Goal: Ask a question: Seek information or help from site administrators or community

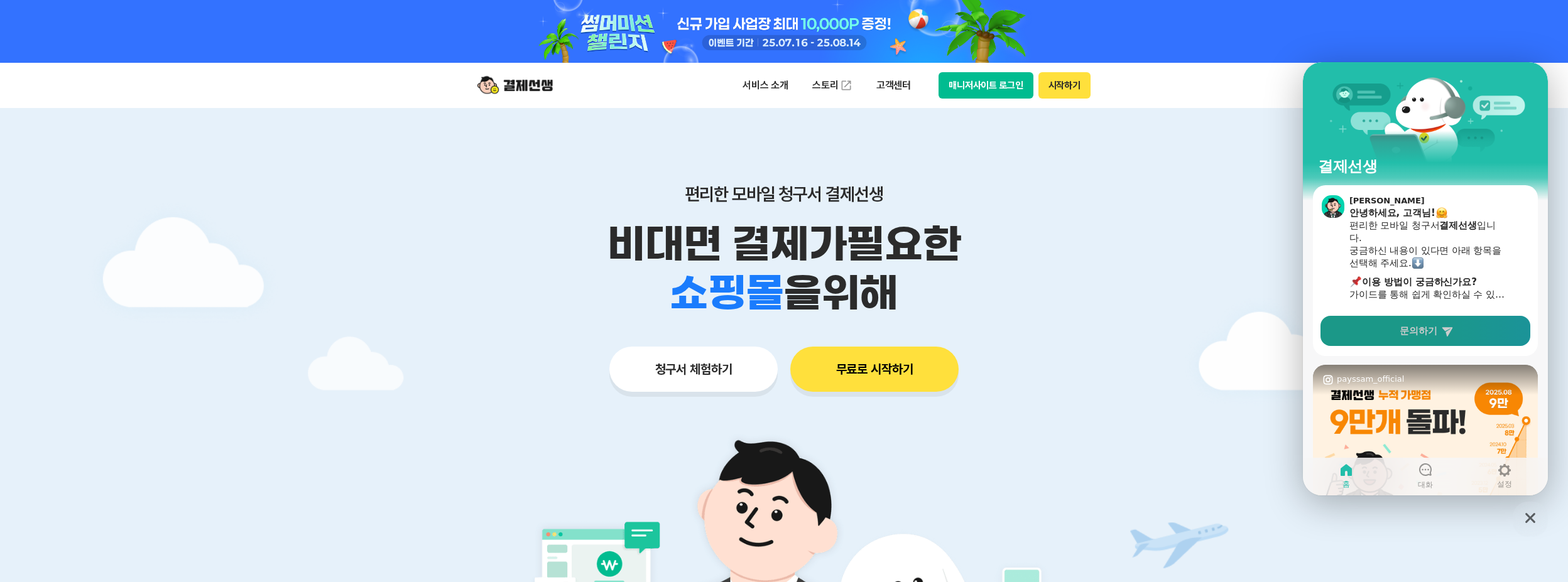
click at [1435, 334] on span "문의하기" at bounding box center [1418, 331] width 38 height 13
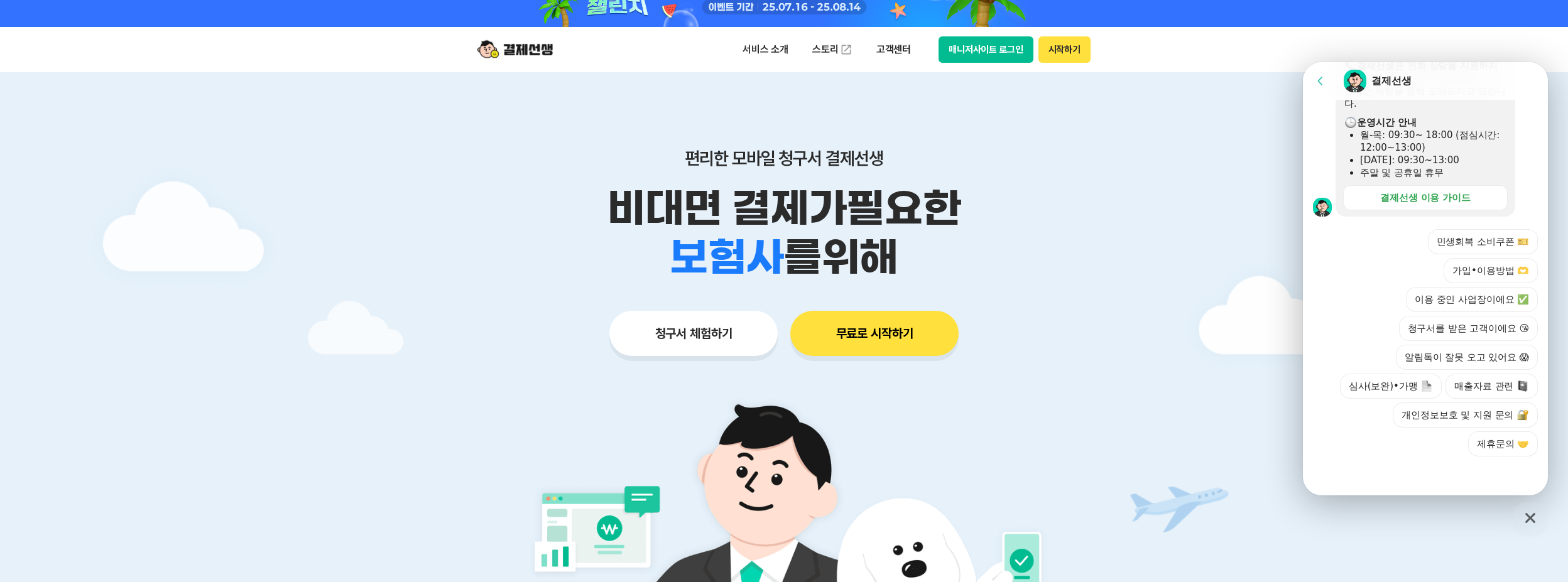
scroll to position [62, 0]
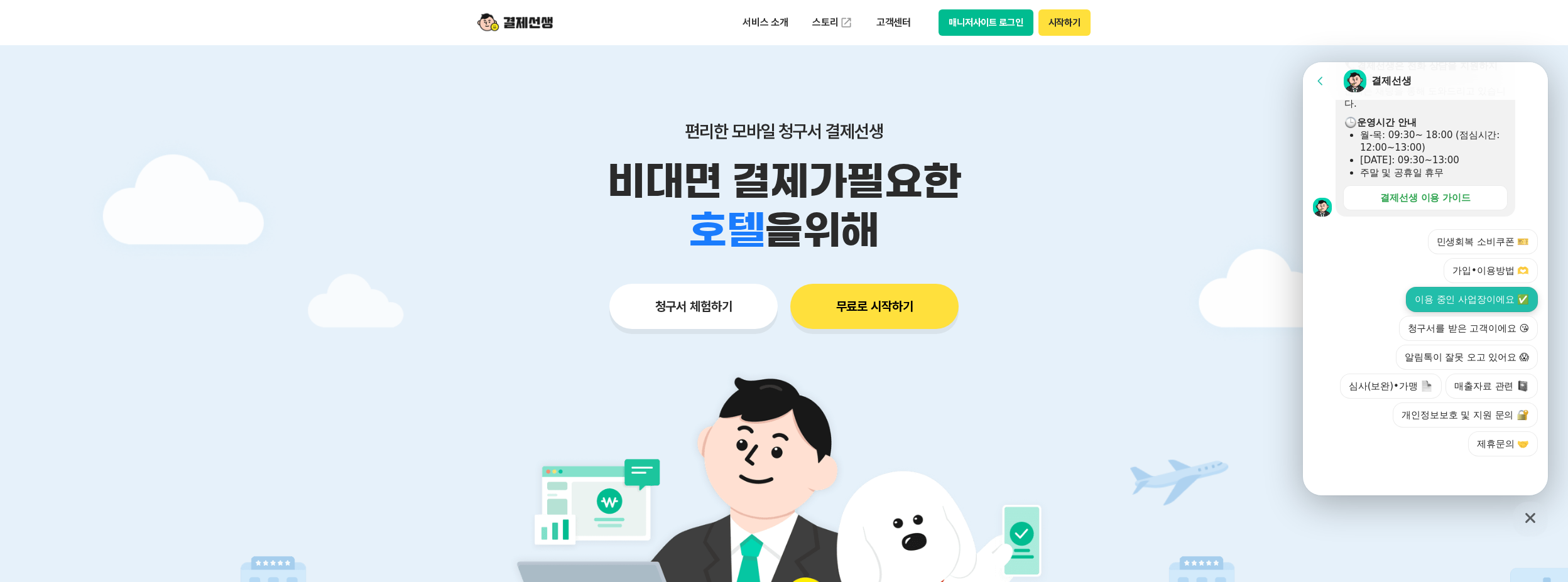
click at [1472, 295] on button "이용 중인 사업장이에요 ✅" at bounding box center [1472, 299] width 132 height 25
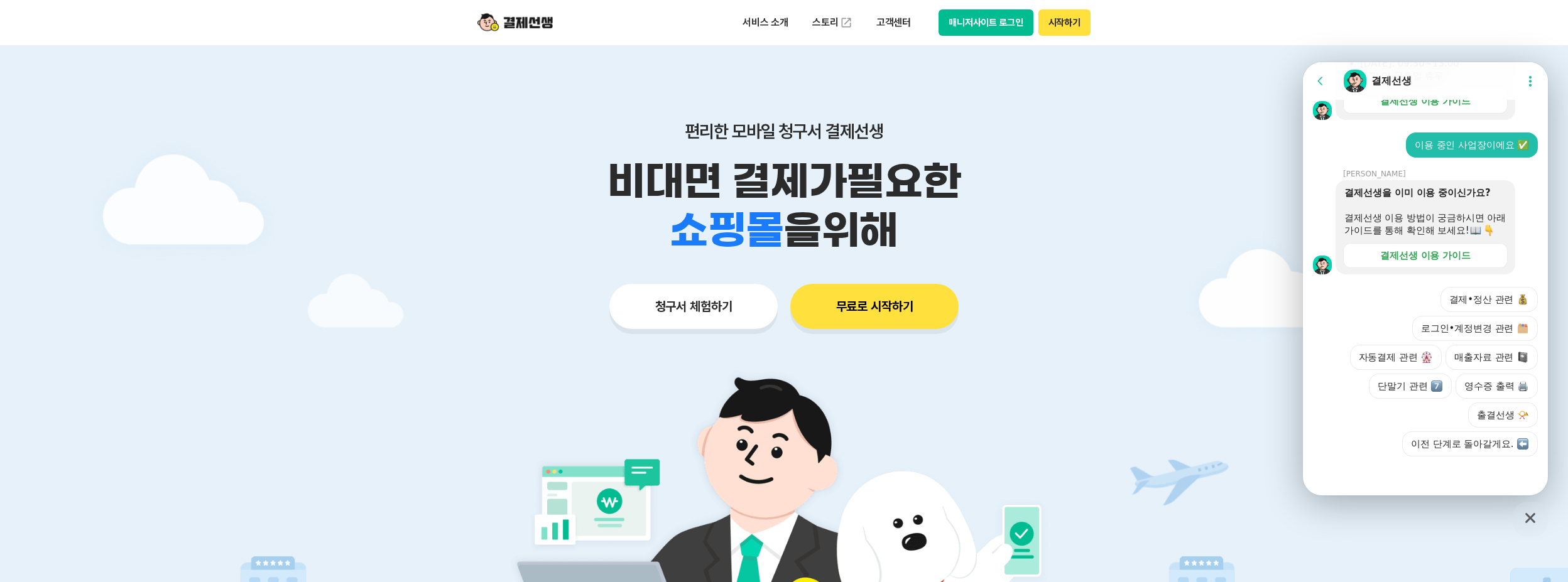
scroll to position [501, 0]
click at [1464, 308] on button "결제•정산 관련" at bounding box center [1489, 299] width 98 height 25
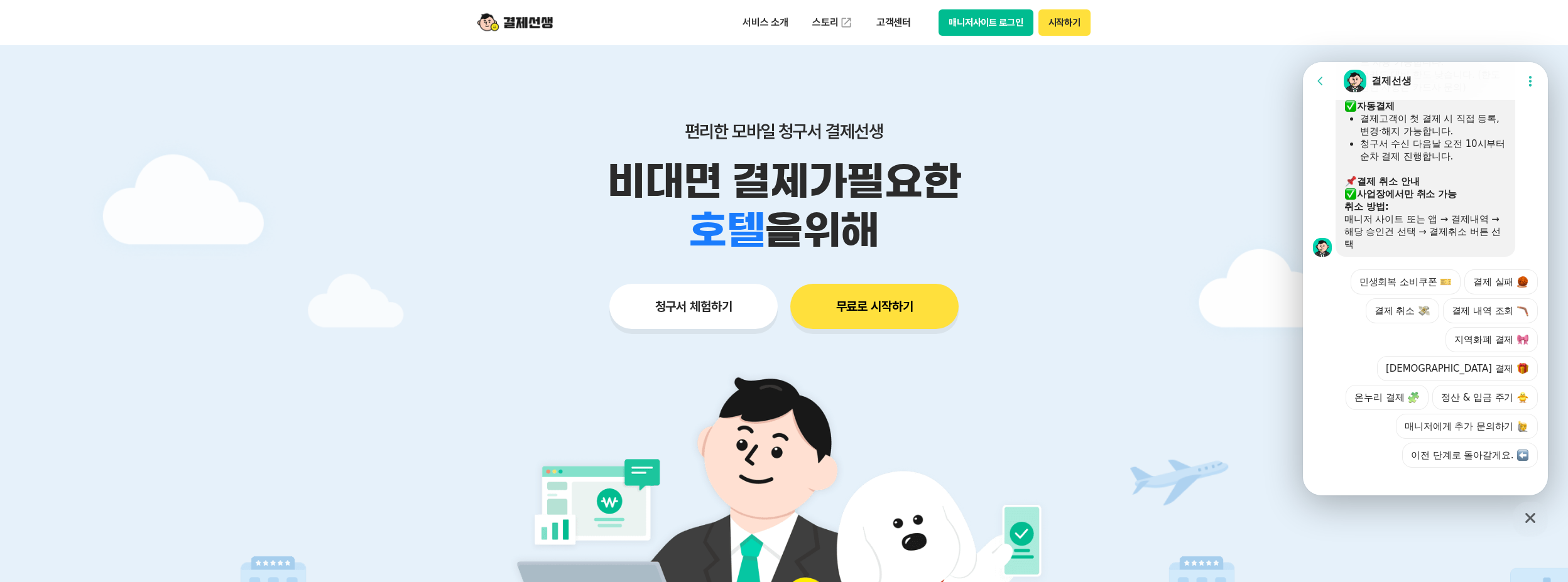
scroll to position [932, 0]
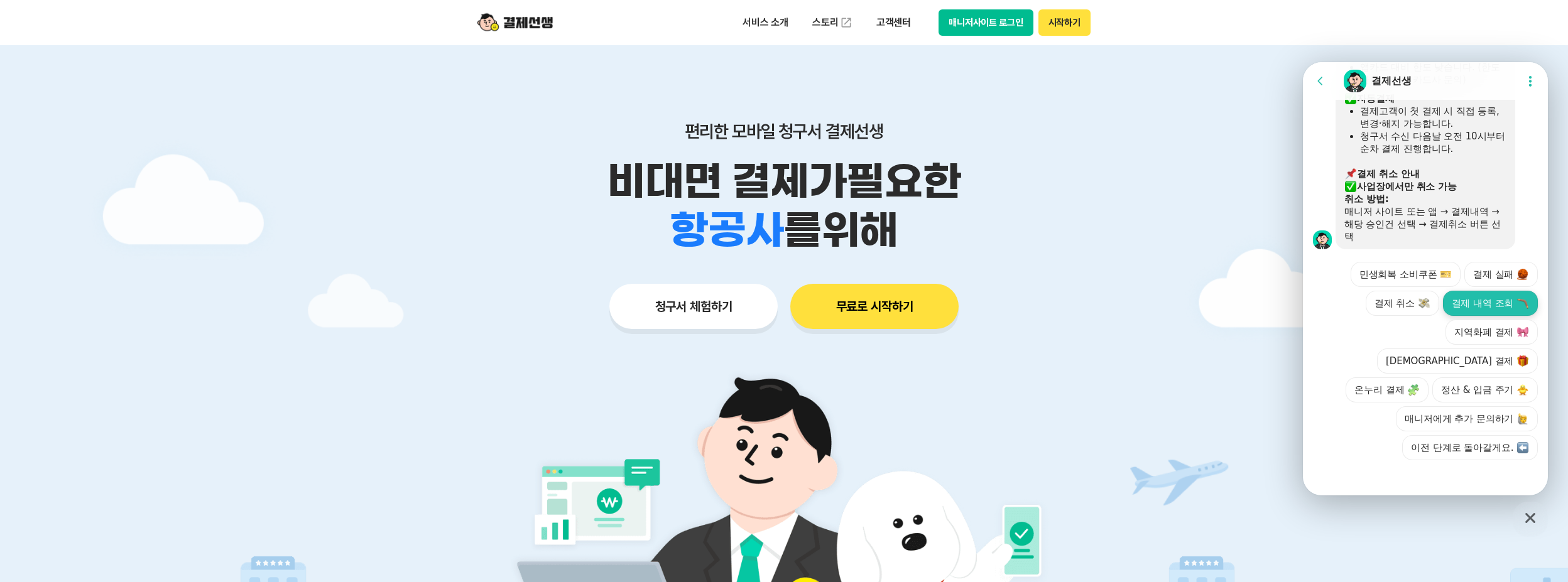
click at [1466, 316] on button "결제 내역 조회" at bounding box center [1490, 303] width 95 height 25
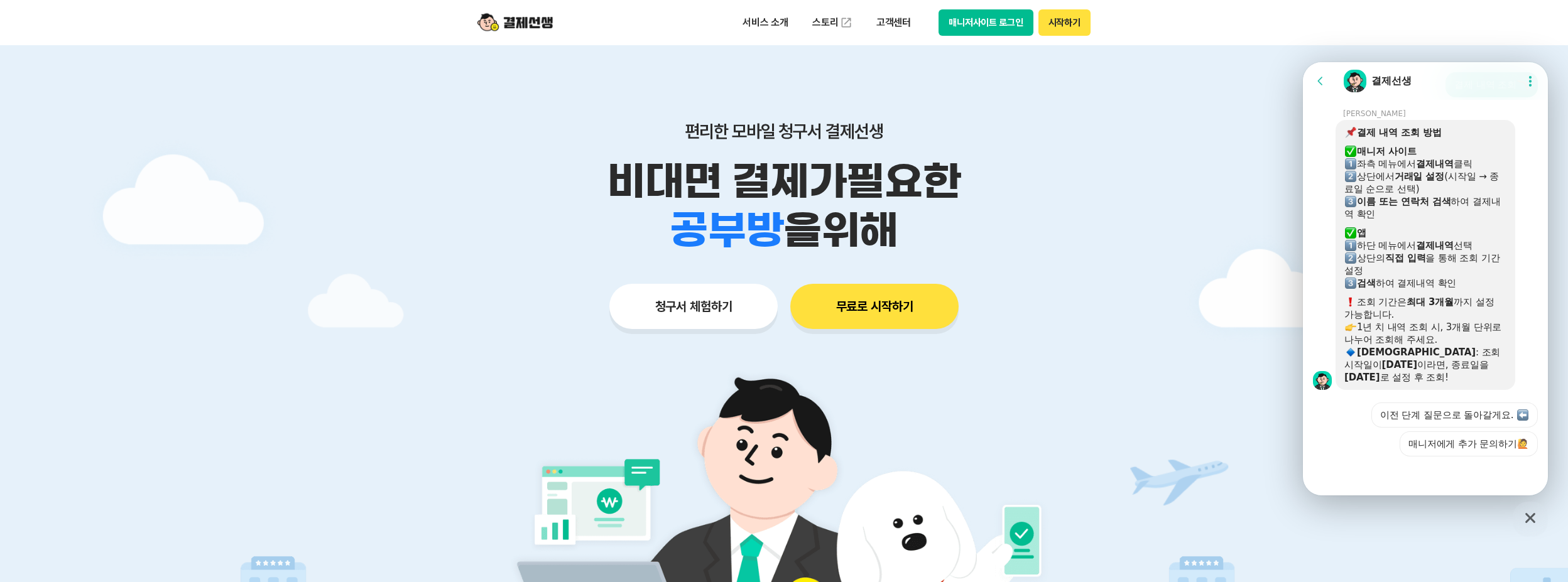
scroll to position [1147, 0]
click at [1427, 448] on button "매니저에게 추가 문의하기🙋" at bounding box center [1468, 443] width 138 height 25
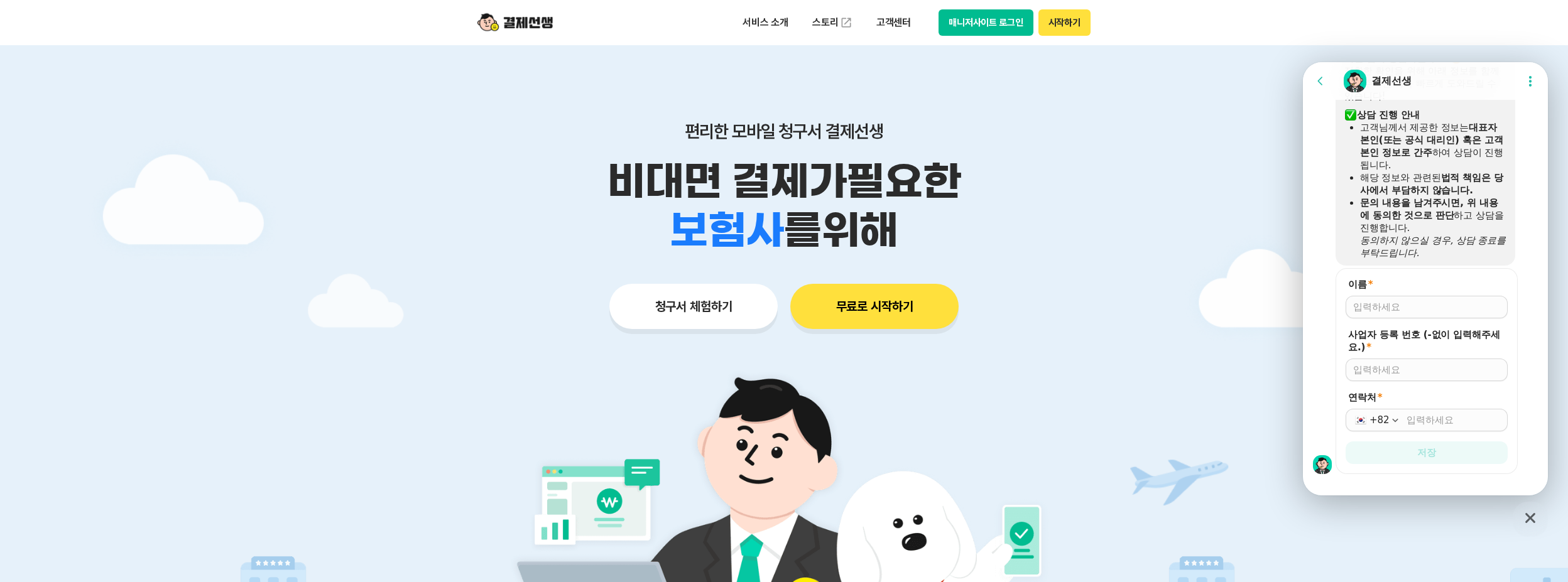
scroll to position [1568, 0]
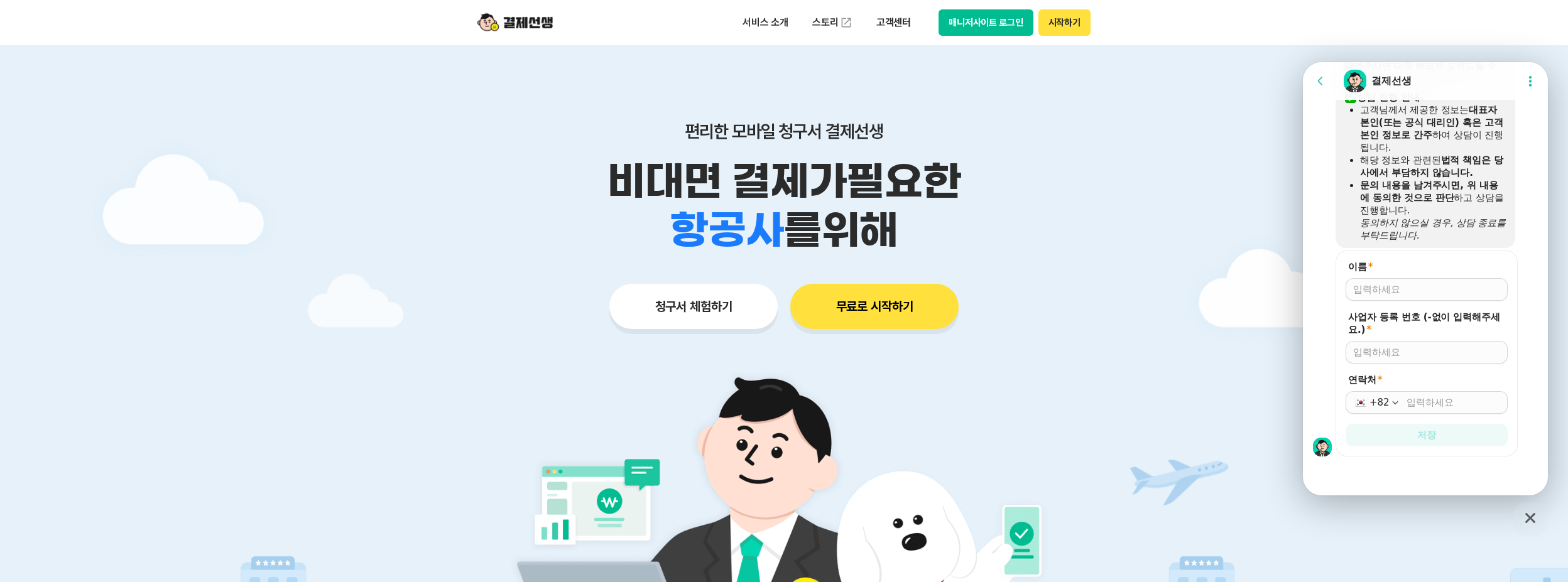
click at [1420, 289] on input "이름 *" at bounding box center [1426, 289] width 147 height 13
type input "고"
type input "앞선국어"
type input "3249501051"
click at [1384, 407] on div "+82" at bounding box center [1379, 402] width 20 height 13
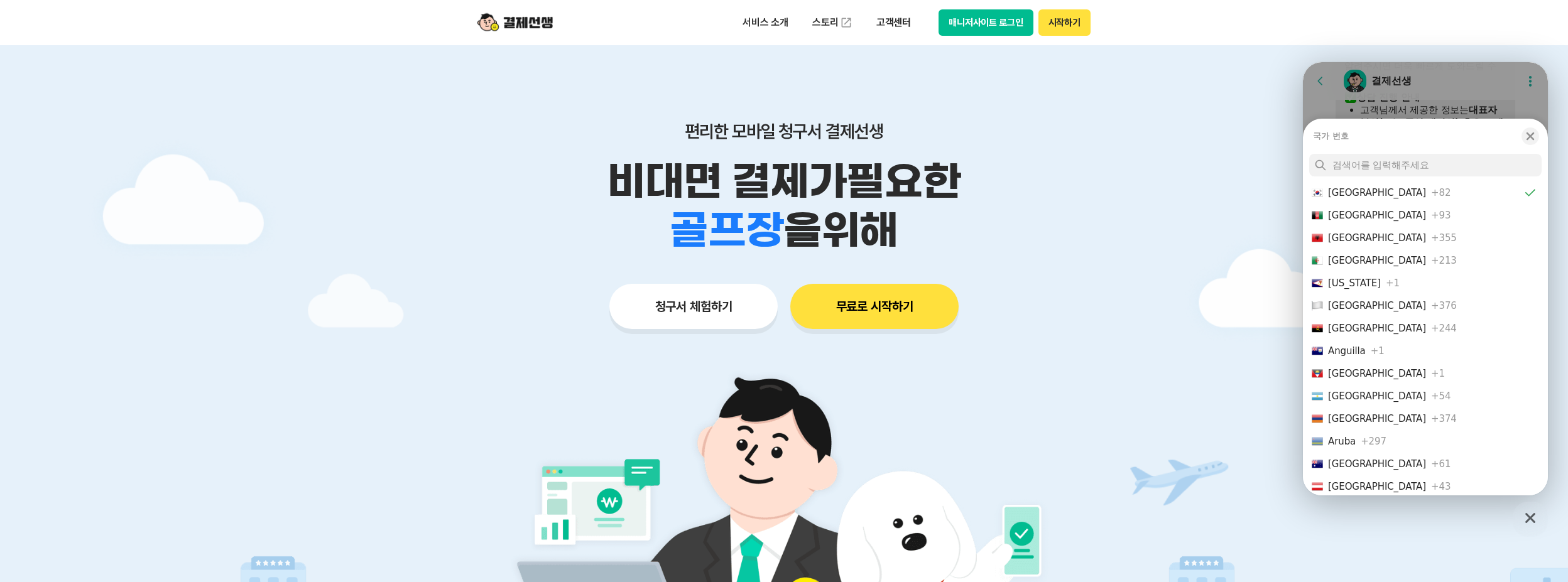
click at [1369, 190] on div "[GEOGRAPHIC_DATA]" at bounding box center [1377, 193] width 98 height 13
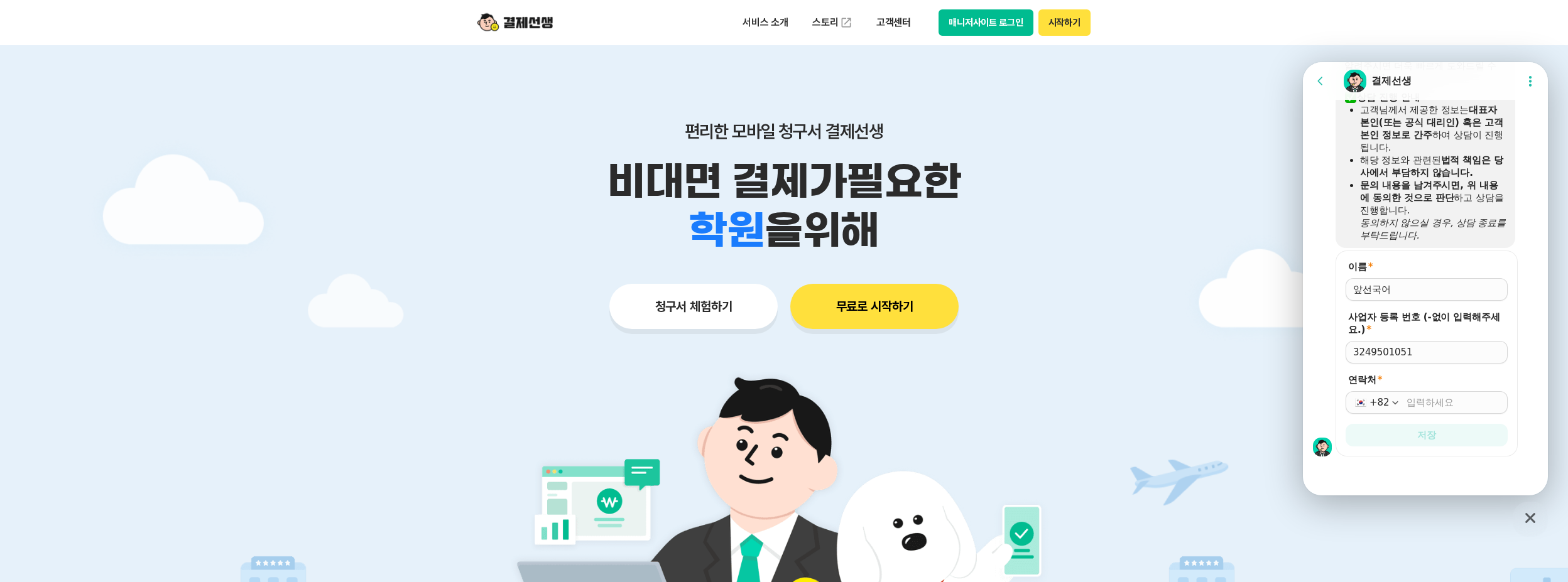
click at [1407, 407] on input "연락처 *" at bounding box center [1453, 402] width 93 height 13
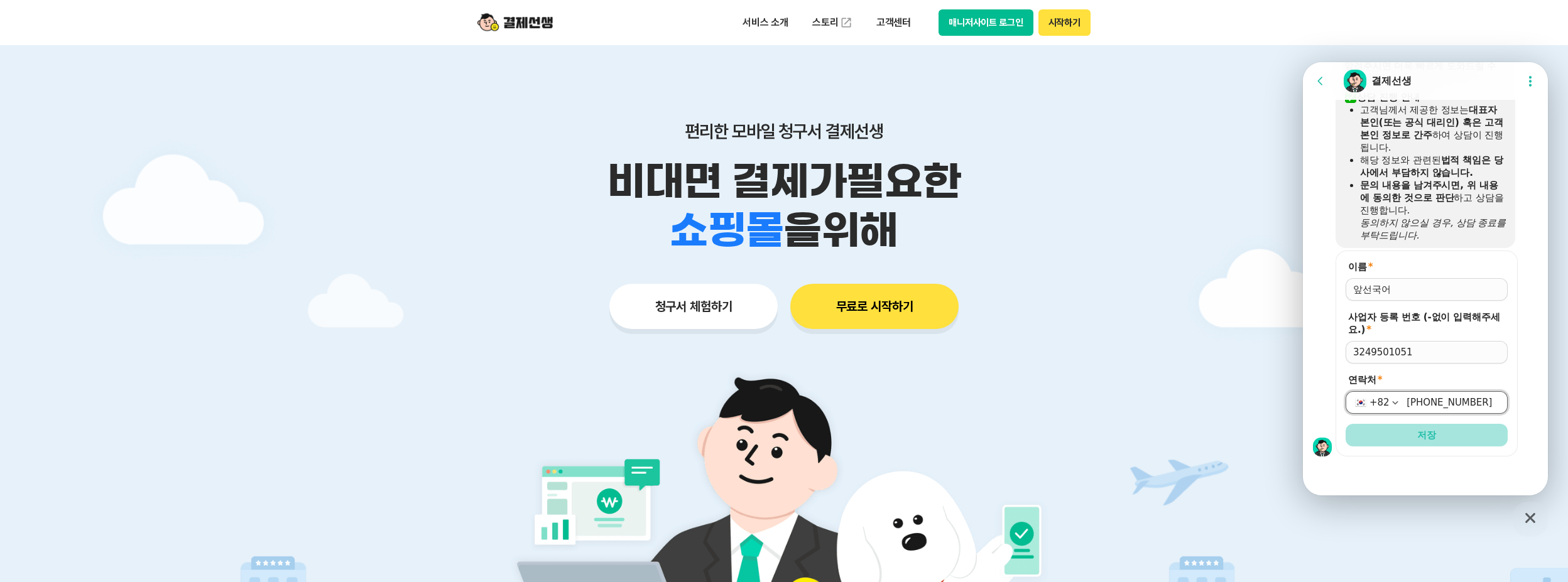
type input "[PHONE_NUMBER]"
click at [1404, 441] on button "저장" at bounding box center [1426, 435] width 162 height 23
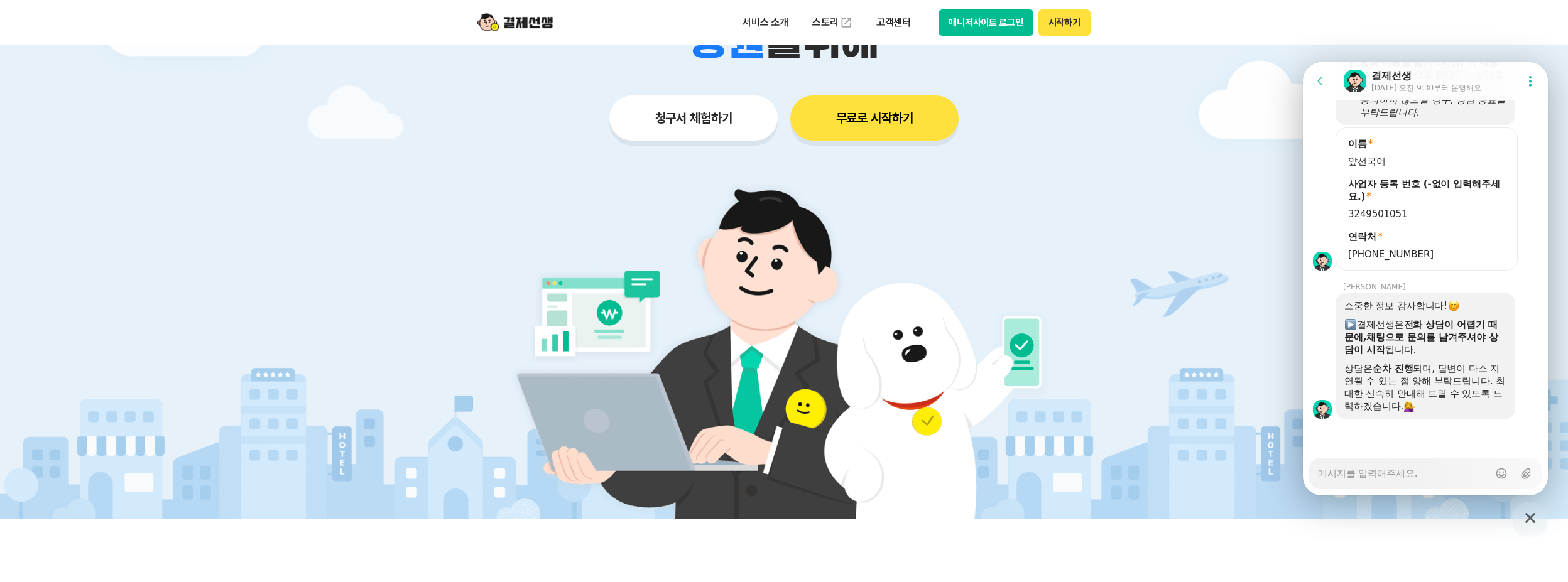
scroll to position [1692, 0]
type textarea "x"
click at [1388, 471] on textarea "Messenger Input Textarea" at bounding box center [1403, 469] width 171 height 21
type textarea "x"
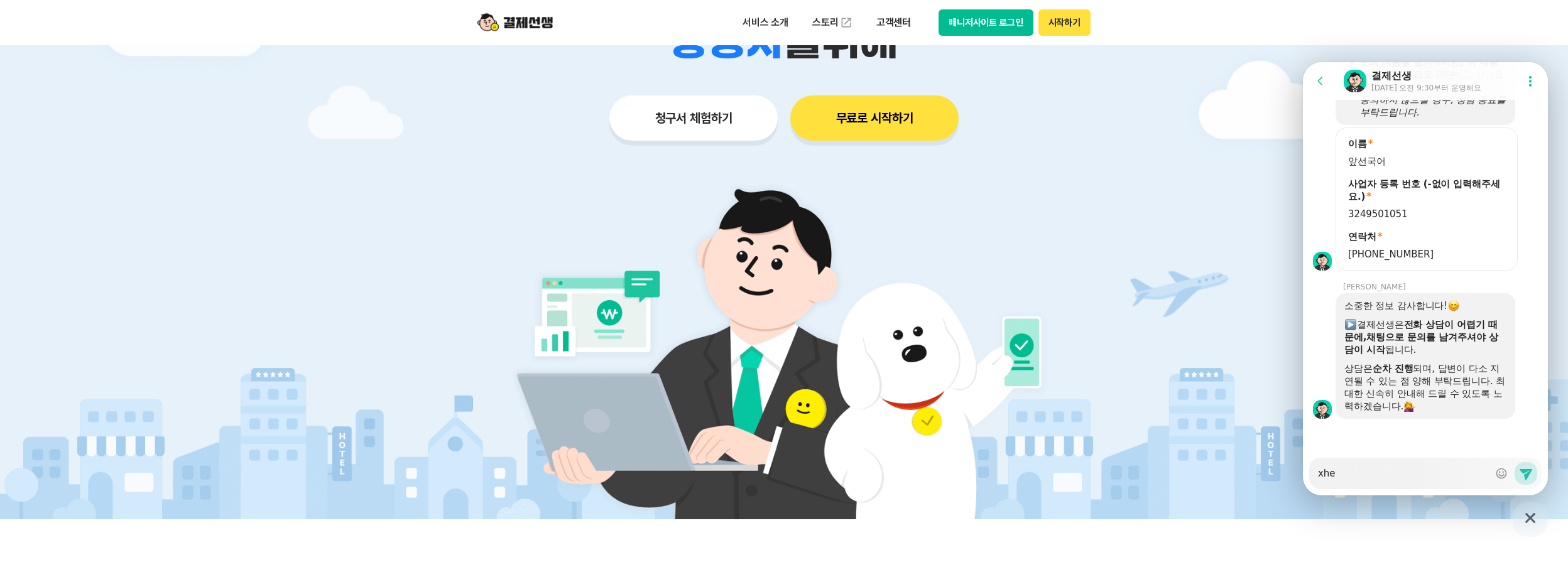
type textarea "xhed"
type textarea "x"
type textarea "xhe"
type textarea "x"
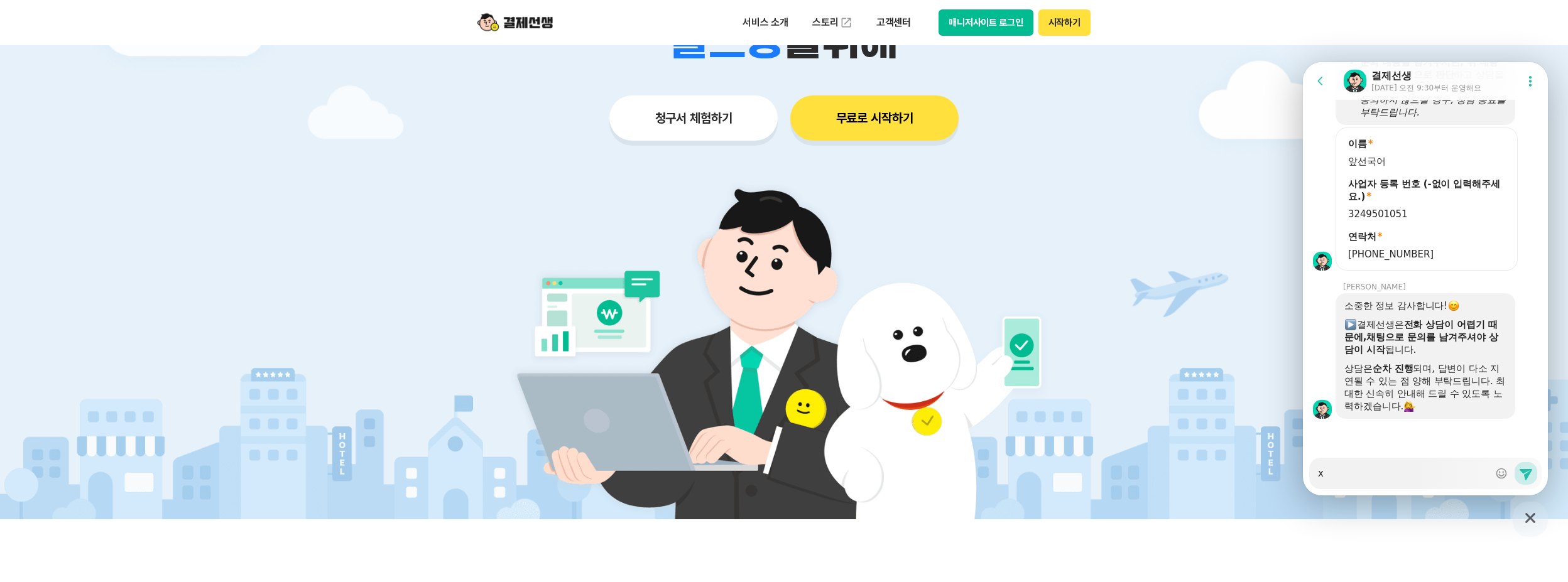
type textarea "x"
type textarea "ㅌ"
type textarea "x"
type textarea "토"
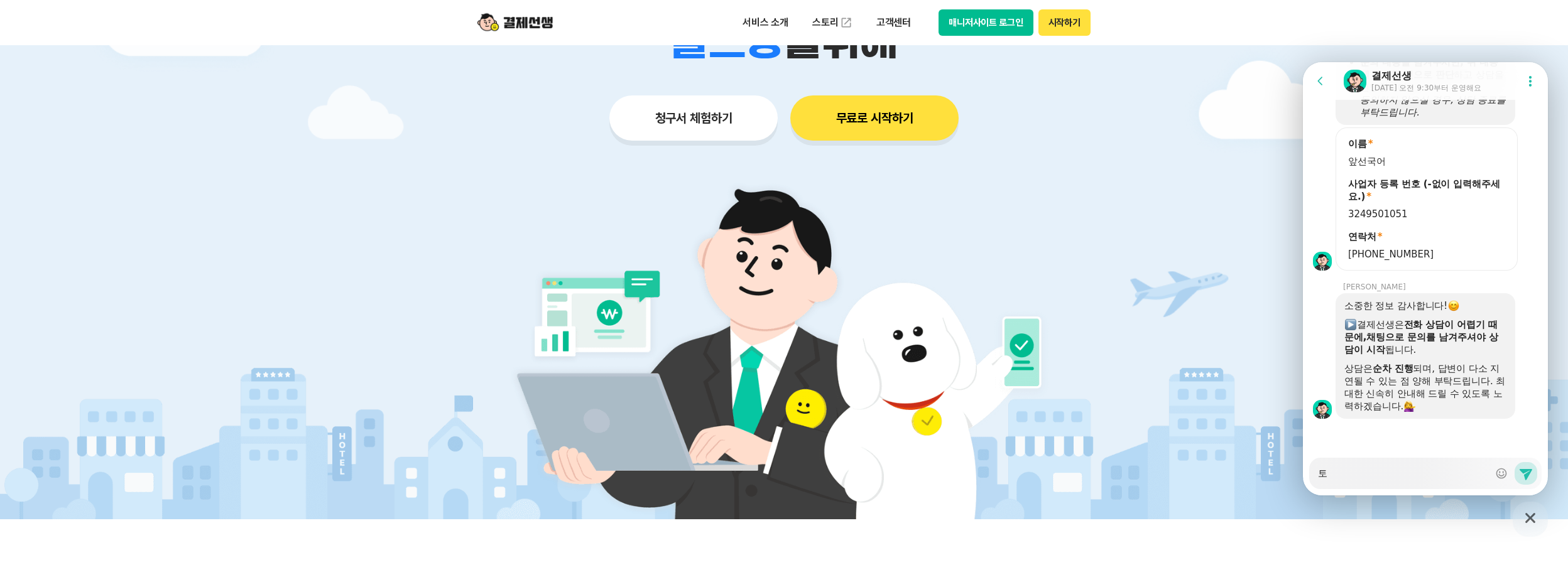
type textarea "x"
type textarea "통"
type textarea "x"
type textarea "통ㅈ"
type textarea "x"
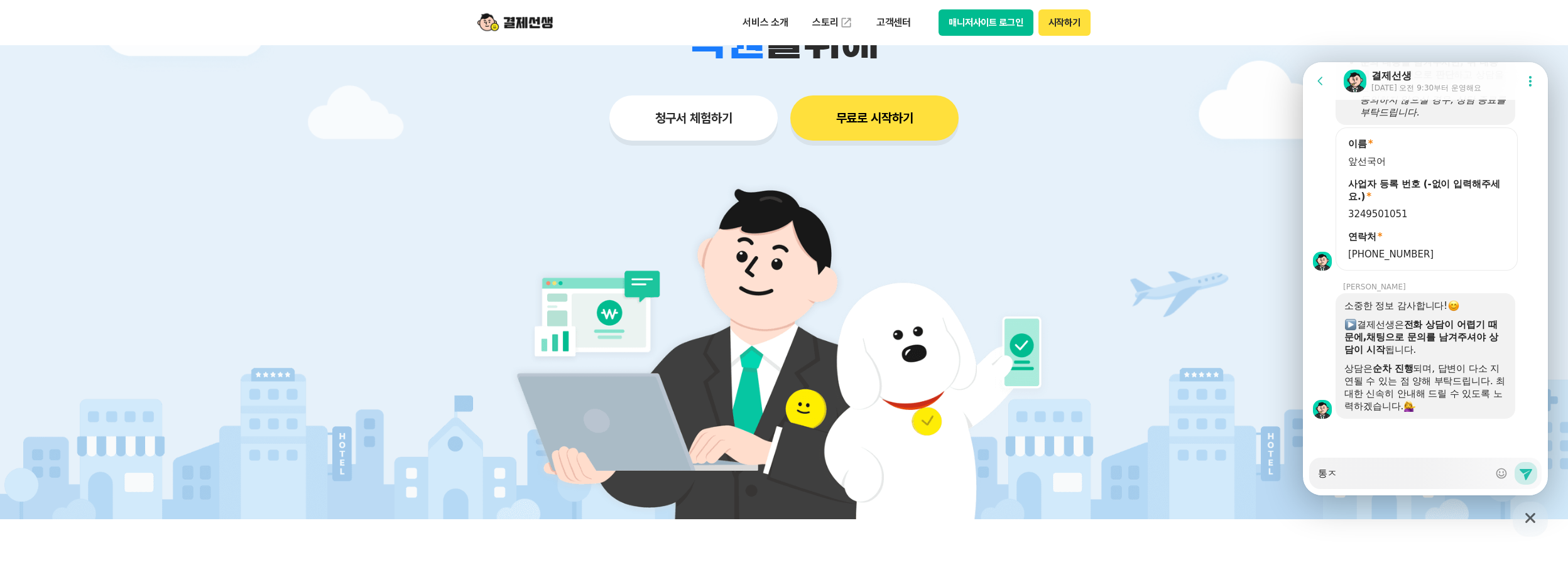
type textarea "통자"
type textarea "x"
type textarea "통장"
type textarea "x"
type textarea "통장"
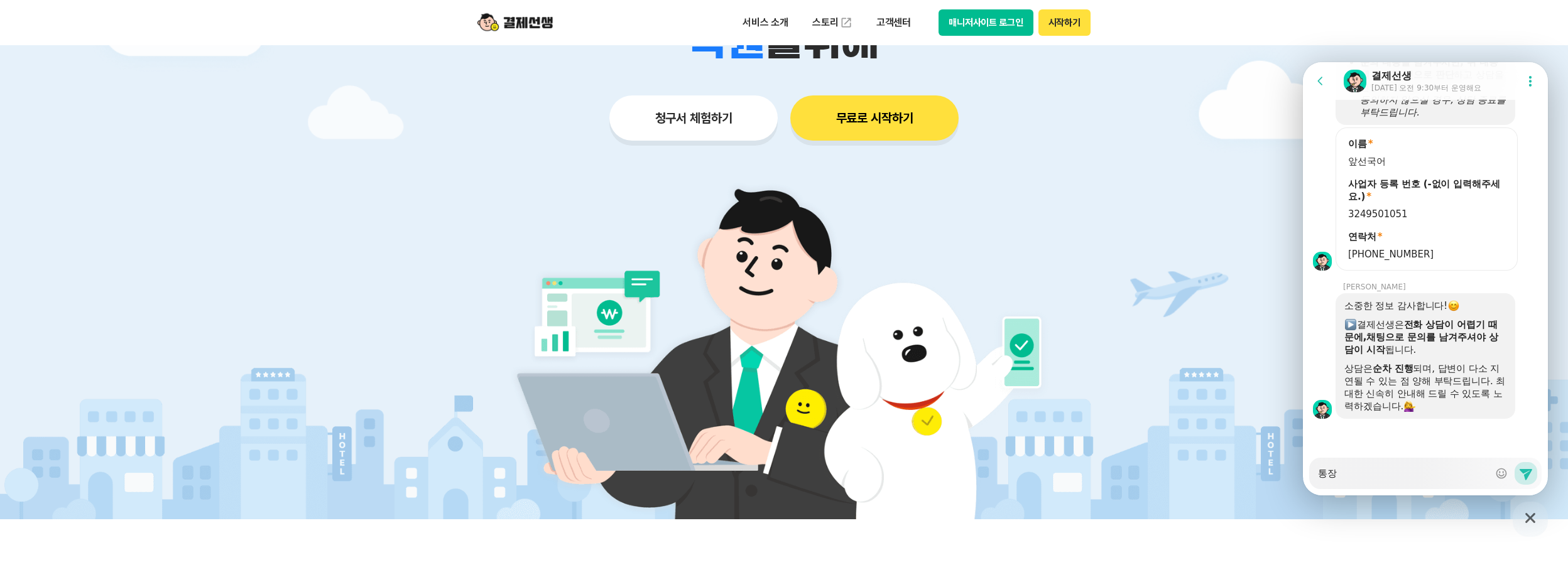
type textarea "x"
type textarea "통장 ㄴ"
type textarea "x"
type textarea "통장 내"
type textarea "x"
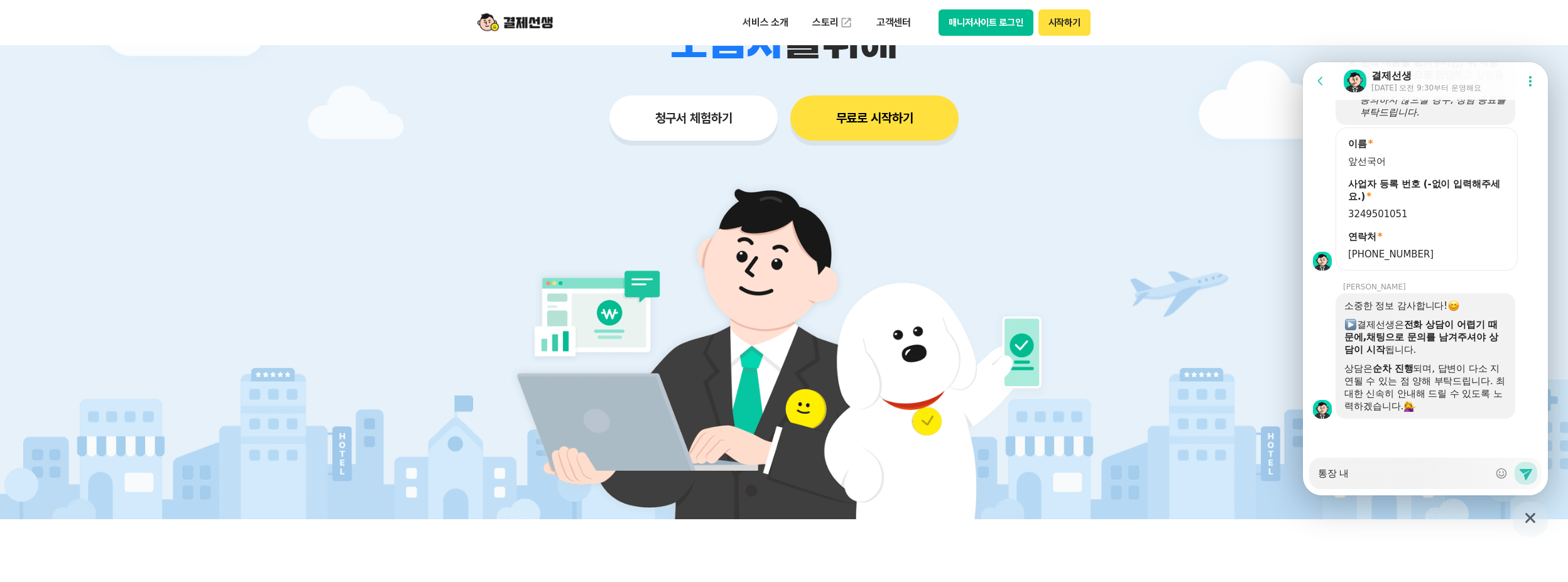
type textarea "통장 냉"
type textarea "x"
type textarea "통장 내역"
type textarea "x"
type textarea "통장 내역"
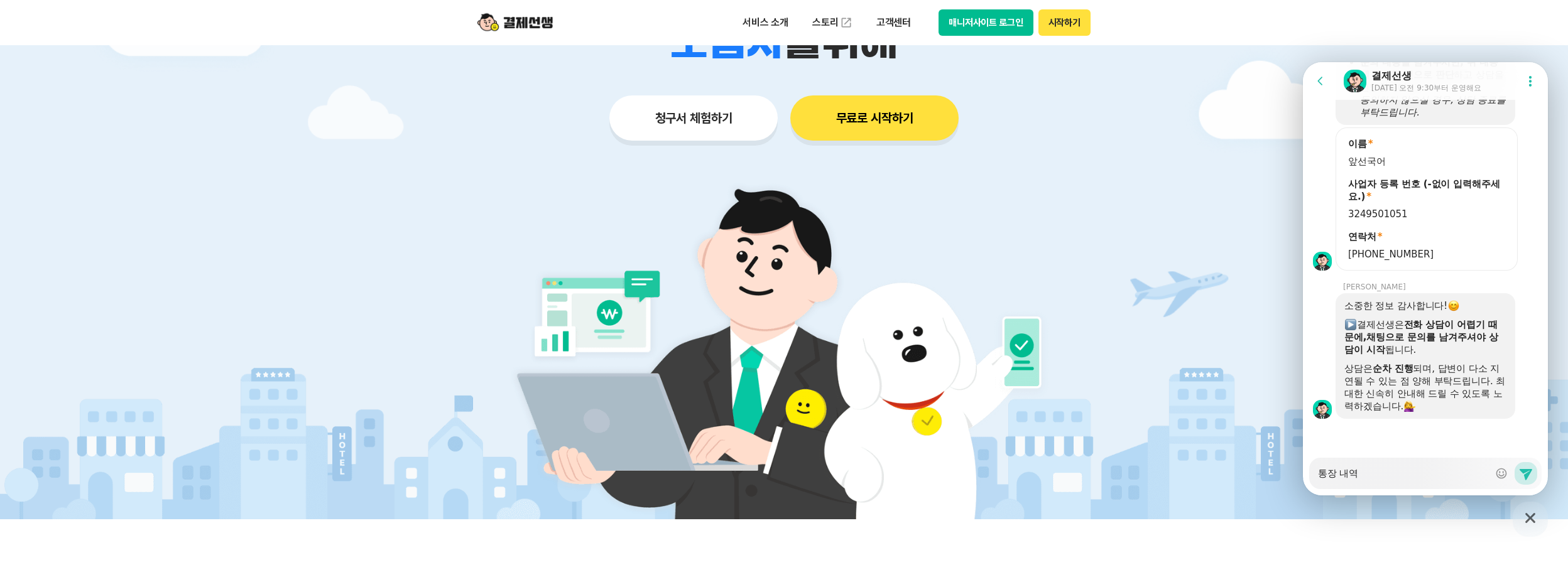
type textarea "x"
type textarea "통장 내역 ㅎ"
type textarea "x"
type textarea "통장 내역 호"
type textarea "x"
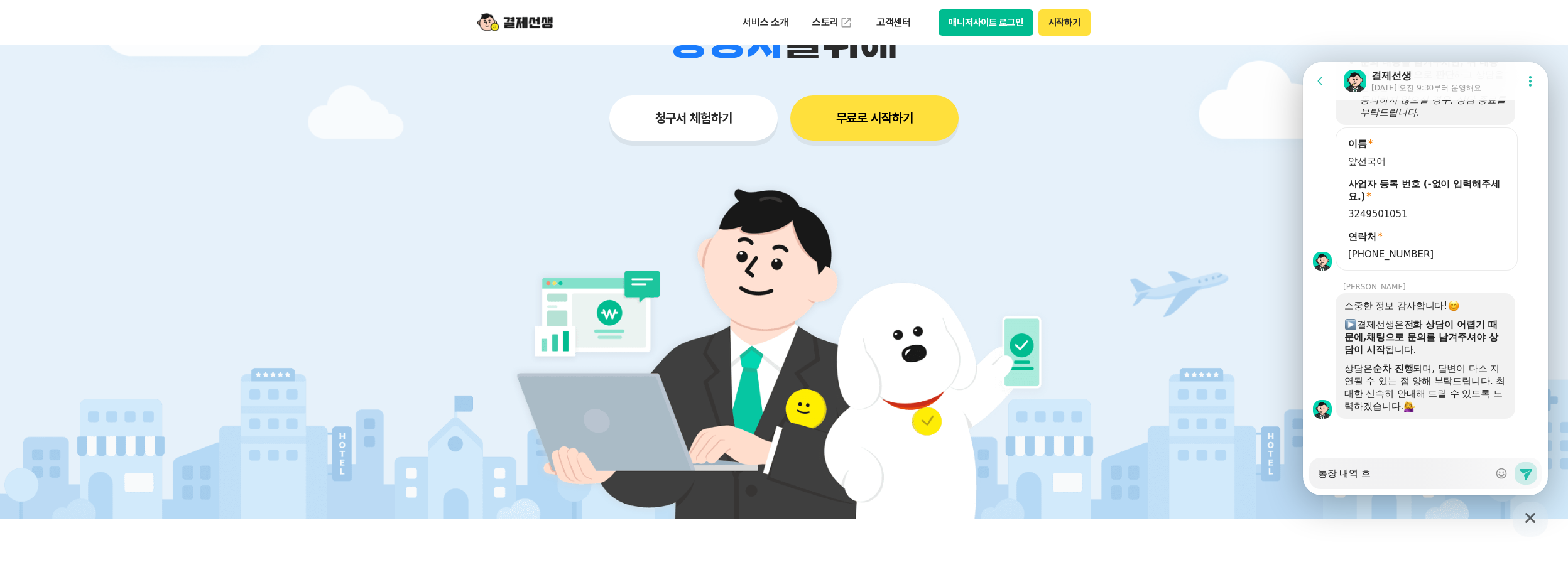
type textarea "통장 내역 화"
type textarea "x"
type textarea "통장 내역 확"
type textarea "x"
type textarea "통장 내역 확ㅇ"
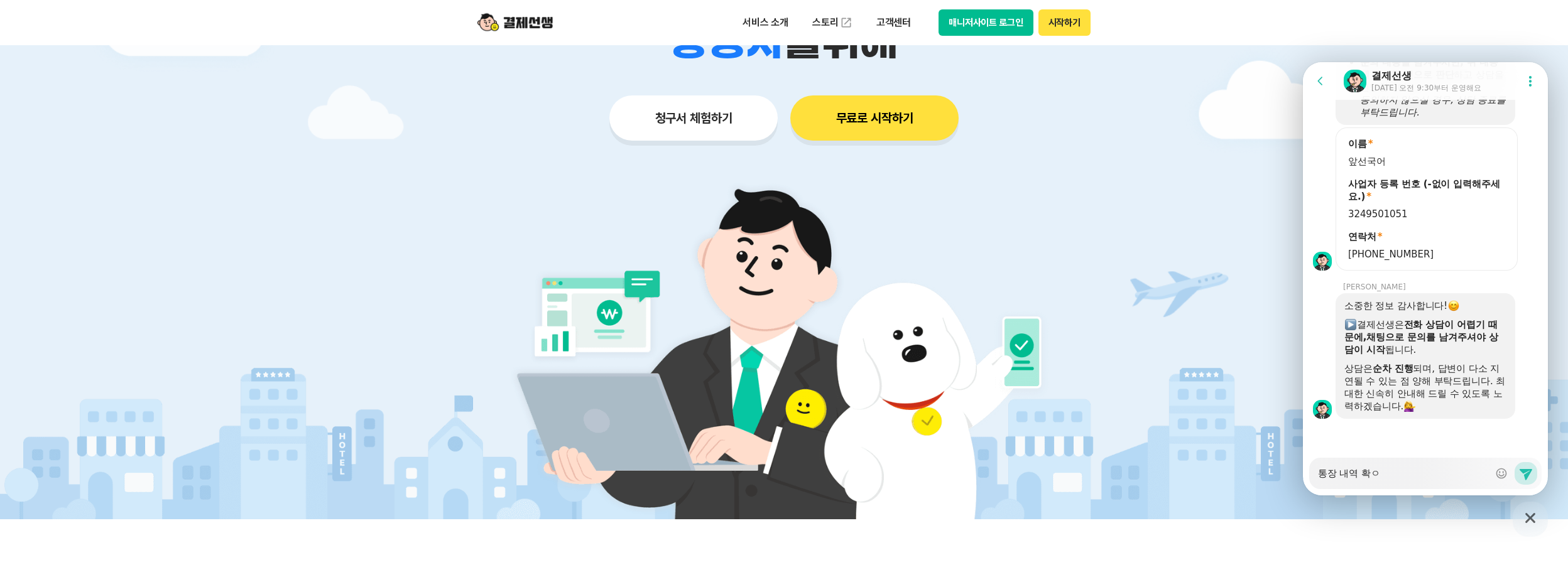
type textarea "x"
type textarea "통장 내역 확이"
type textarea "x"
type textarea "통장 내역 확인"
type textarea "x"
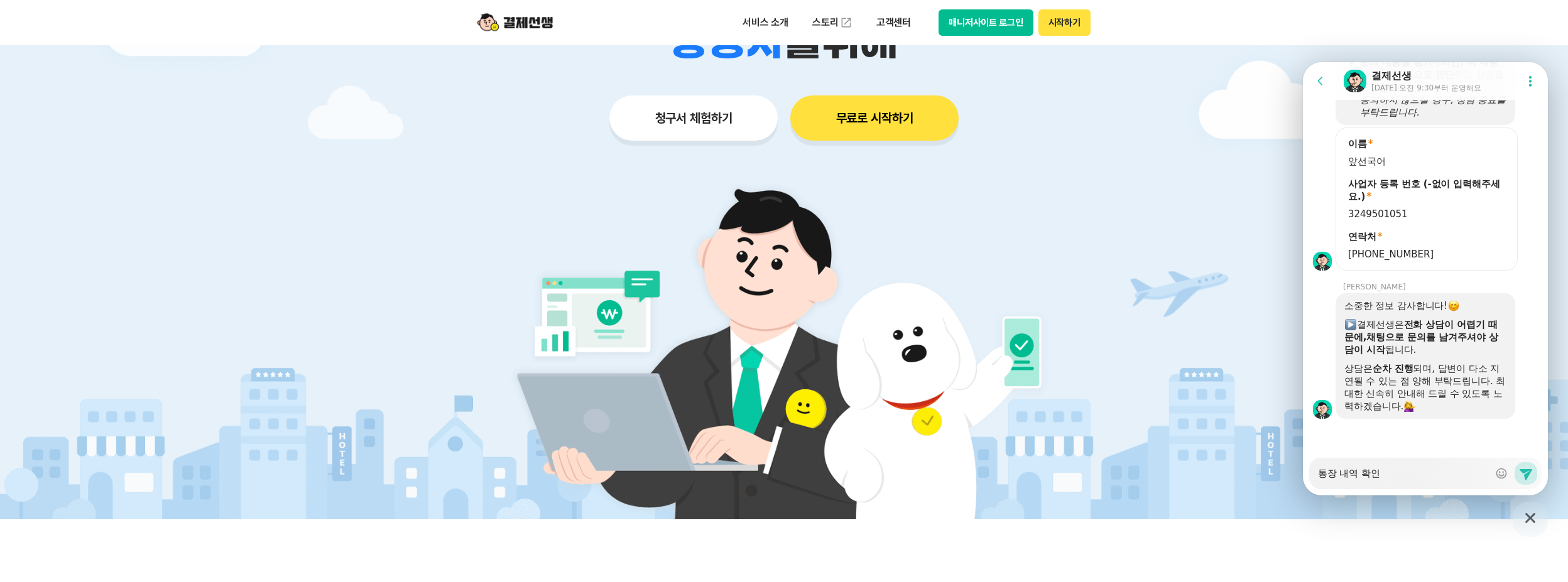
type textarea "통장 내역 확인"
type textarea "x"
type textarea "통장 내역 확인 ㅂ"
type textarea "x"
type textarea "통장 내역 확인 바"
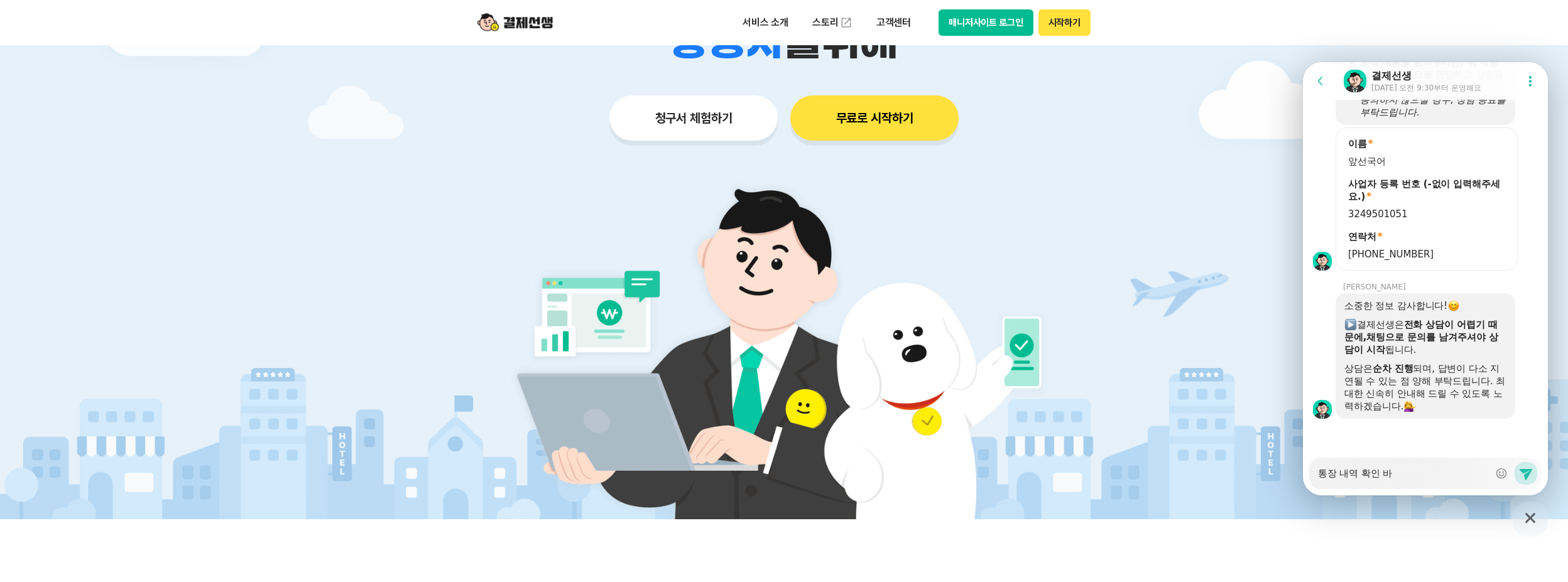
type textarea "x"
type textarea "통장 내역 확인 방"
type textarea "x"
type textarea "통장 내역 확인 방ㅂ"
type textarea "x"
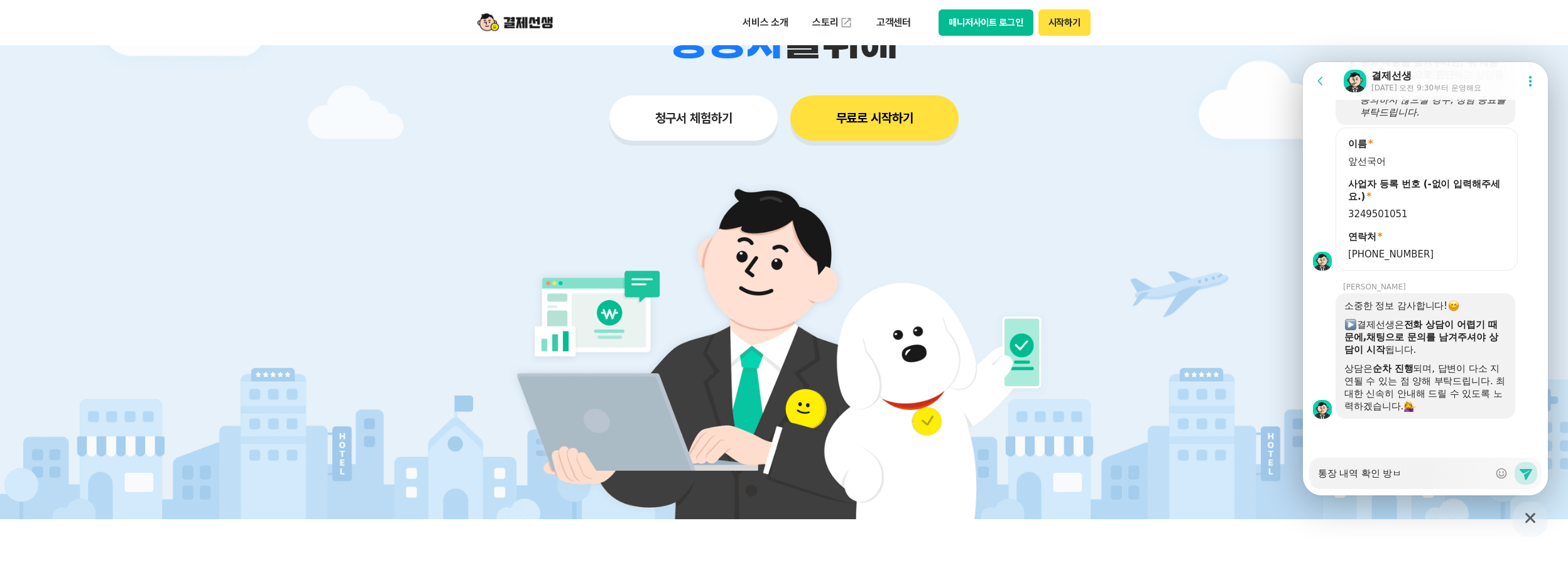
type textarea "통장 내역 확인 방버"
type textarea "x"
type textarea "통장 내역 확인 방법"
type textarea "x"
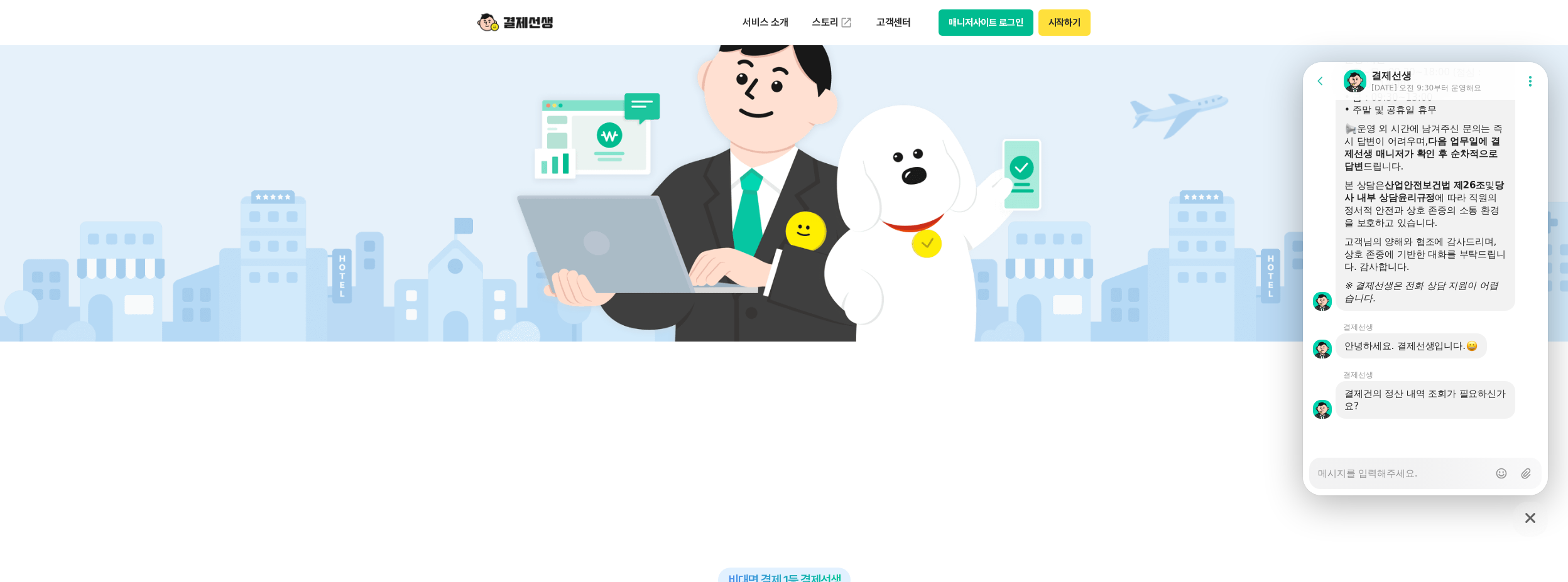
scroll to position [440, 0]
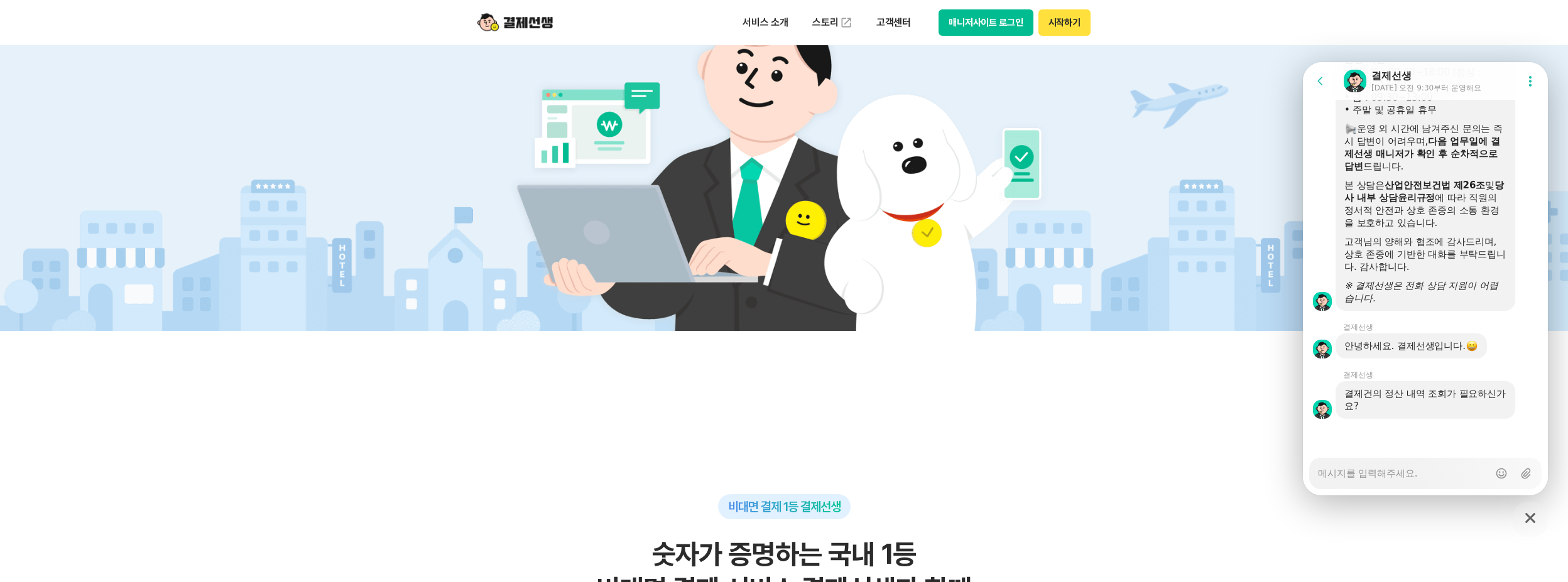
click at [1430, 477] on textarea "Messenger Input Textarea" at bounding box center [1403, 469] width 171 height 21
type textarea "x"
type textarea "ㄴ"
type textarea "x"
type textarea "내"
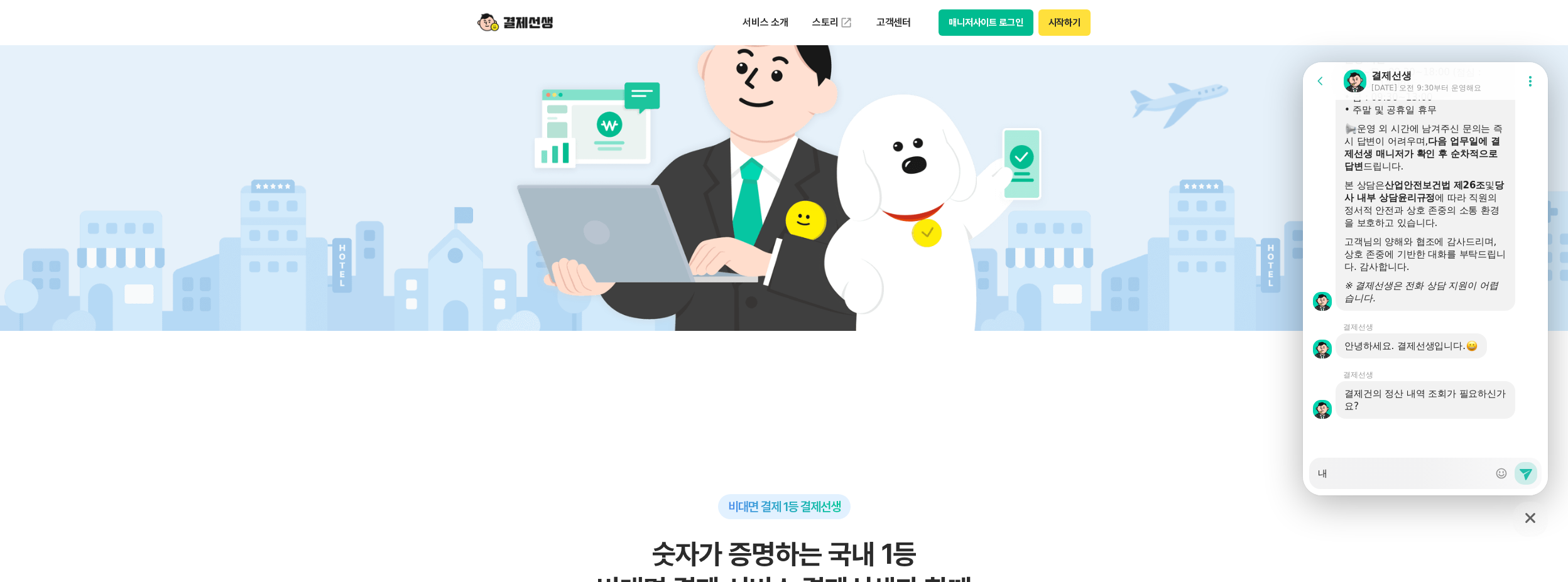
type textarea "x"
type textarea "ㄴ"
type textarea "x"
type textarea "네"
type textarea "x"
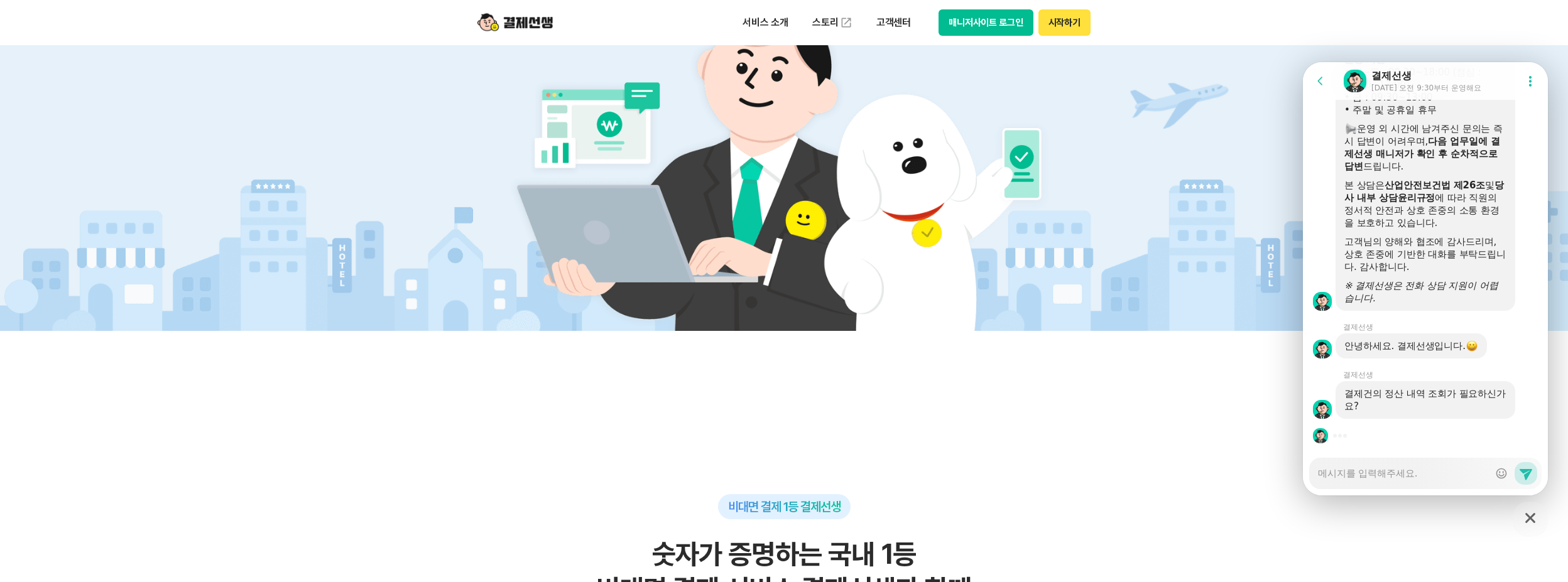
scroll to position [2468, 0]
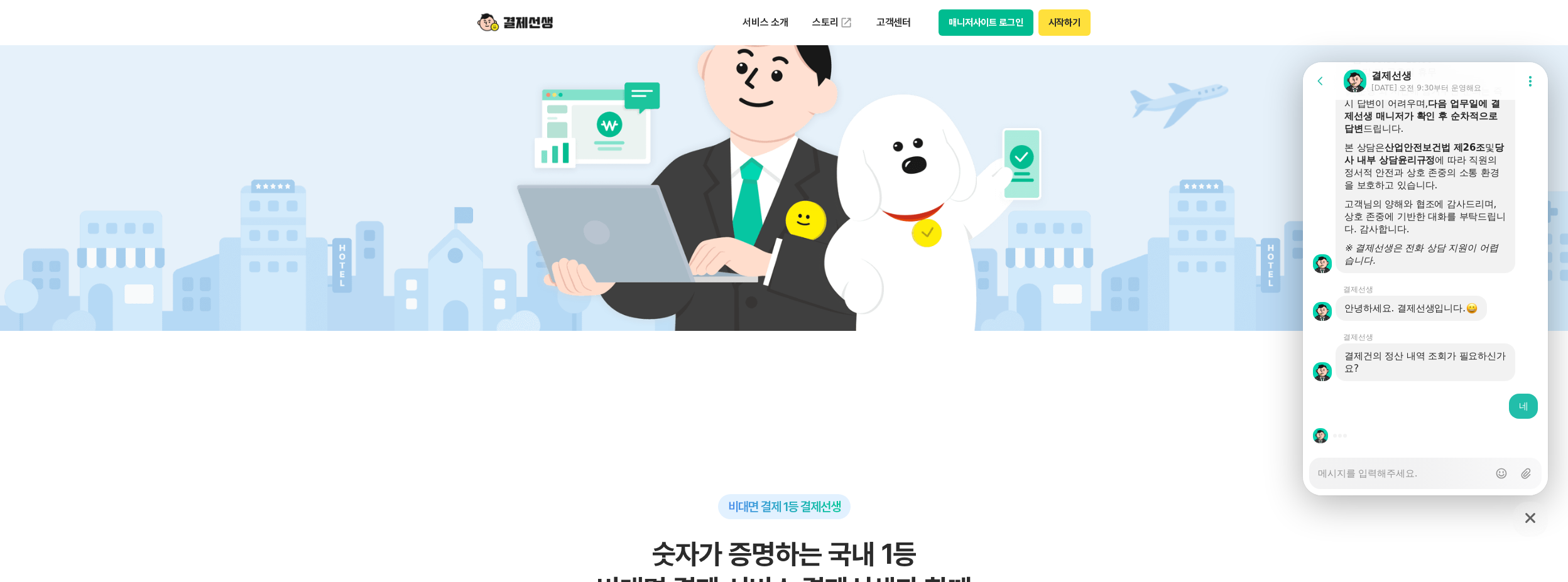
type textarea "x"
type textarea "ㅌ"
type textarea "x"
type textarea "토"
type textarea "x"
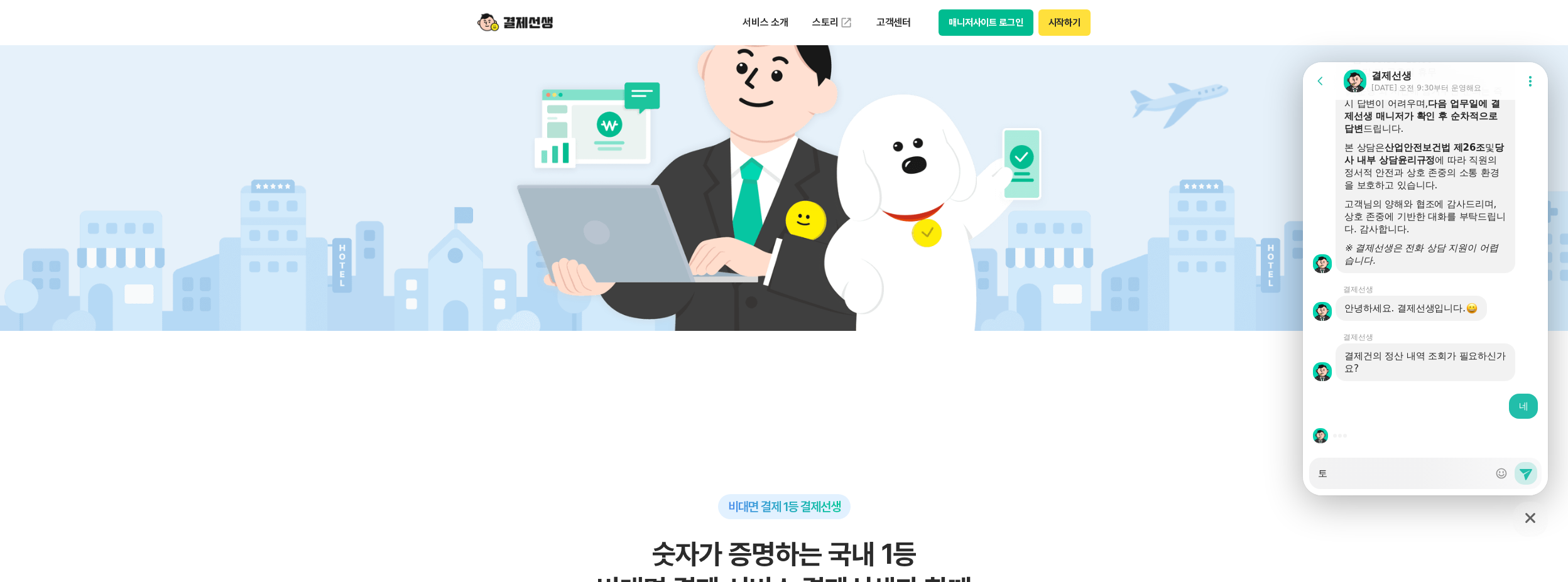
type textarea "통"
type textarea "x"
type textarea "통ㅈ"
type textarea "x"
type textarea "통장"
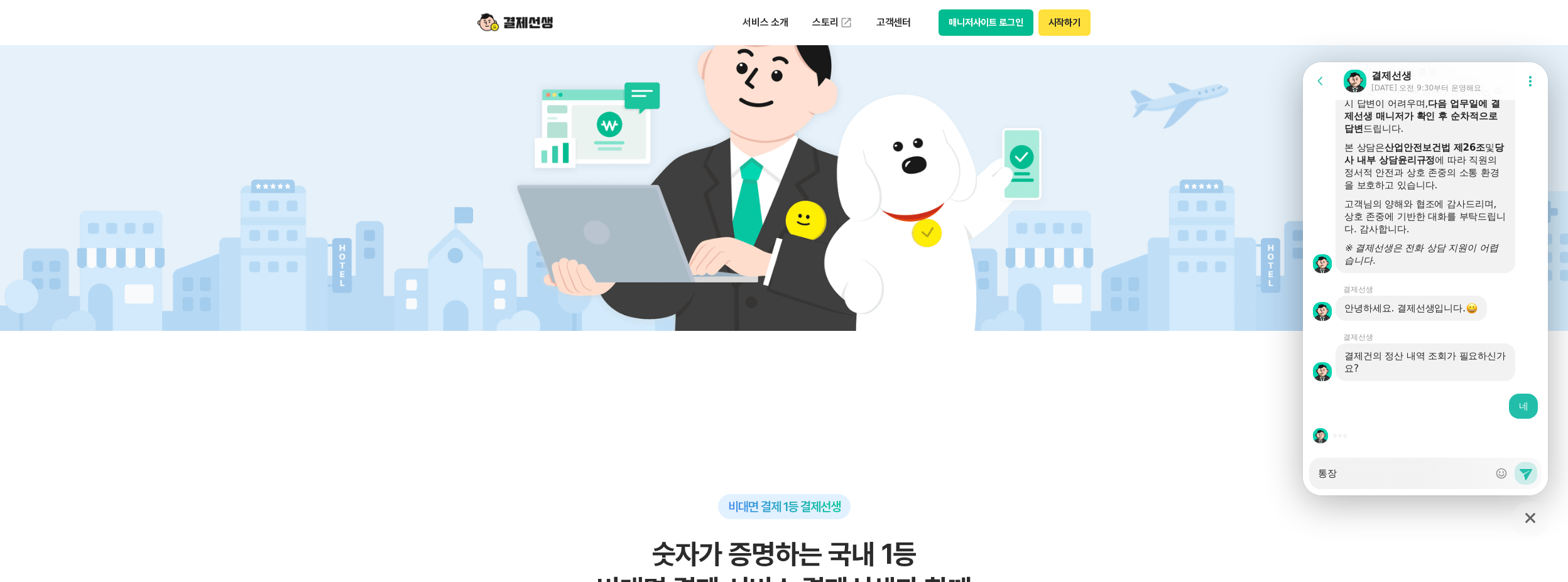
type textarea "x"
type textarea "통장ㅇ"
type textarea "x"
type textarea "통장입"
type textarea "x"
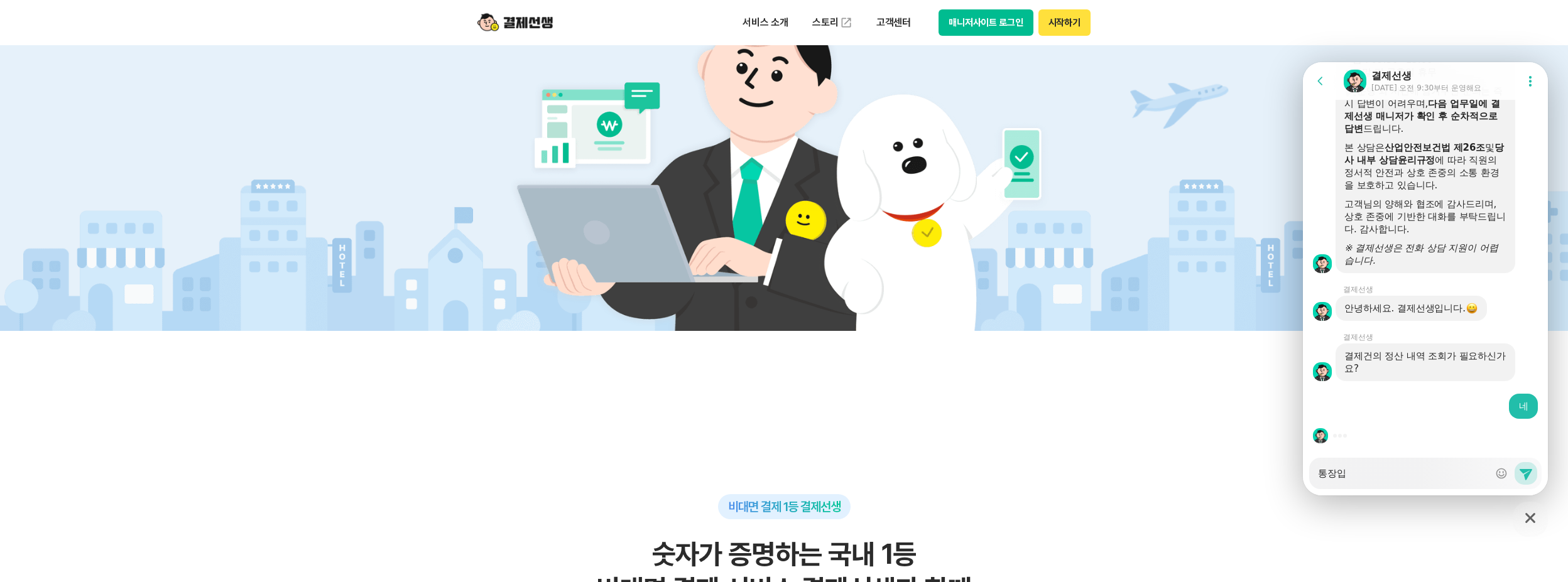
type textarea "통장입ㄱ"
type textarea "x"
type textarea "통장입그"
type textarea "x"
type textarea "통장입금"
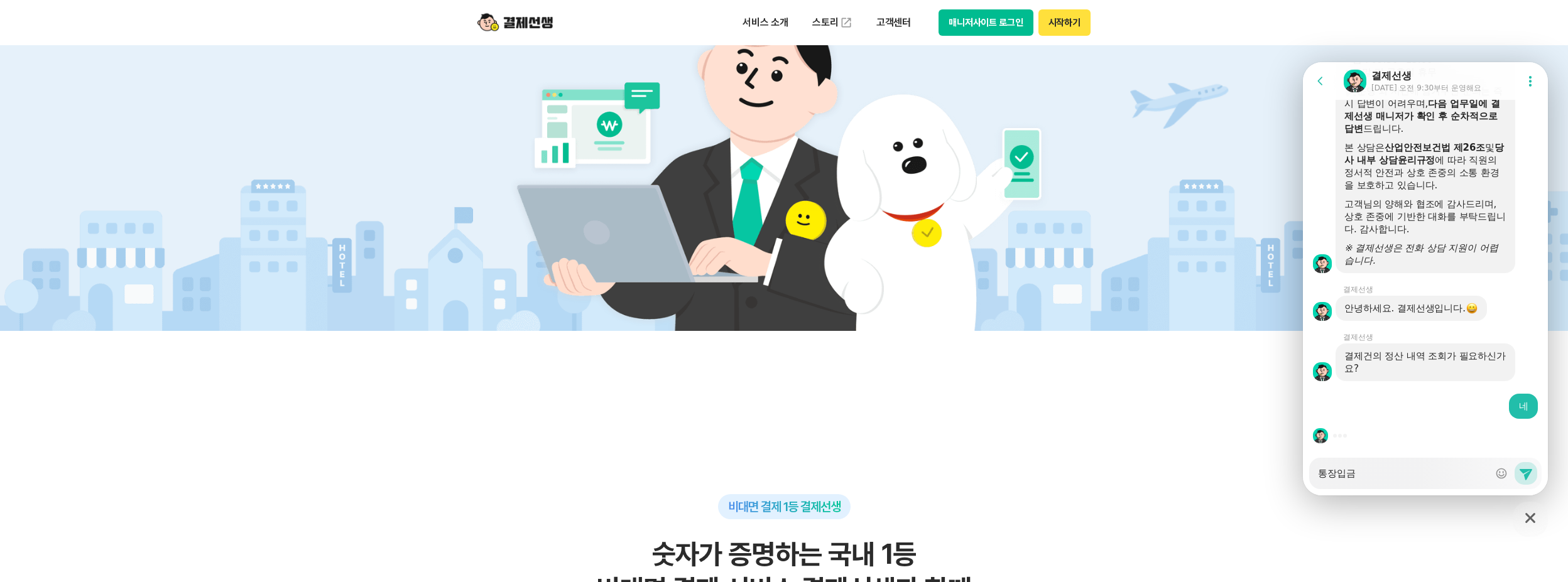
type textarea "x"
type textarea "통장입금ㅇ"
type textarea "x"
type textarea "통장입금이"
type textarea "x"
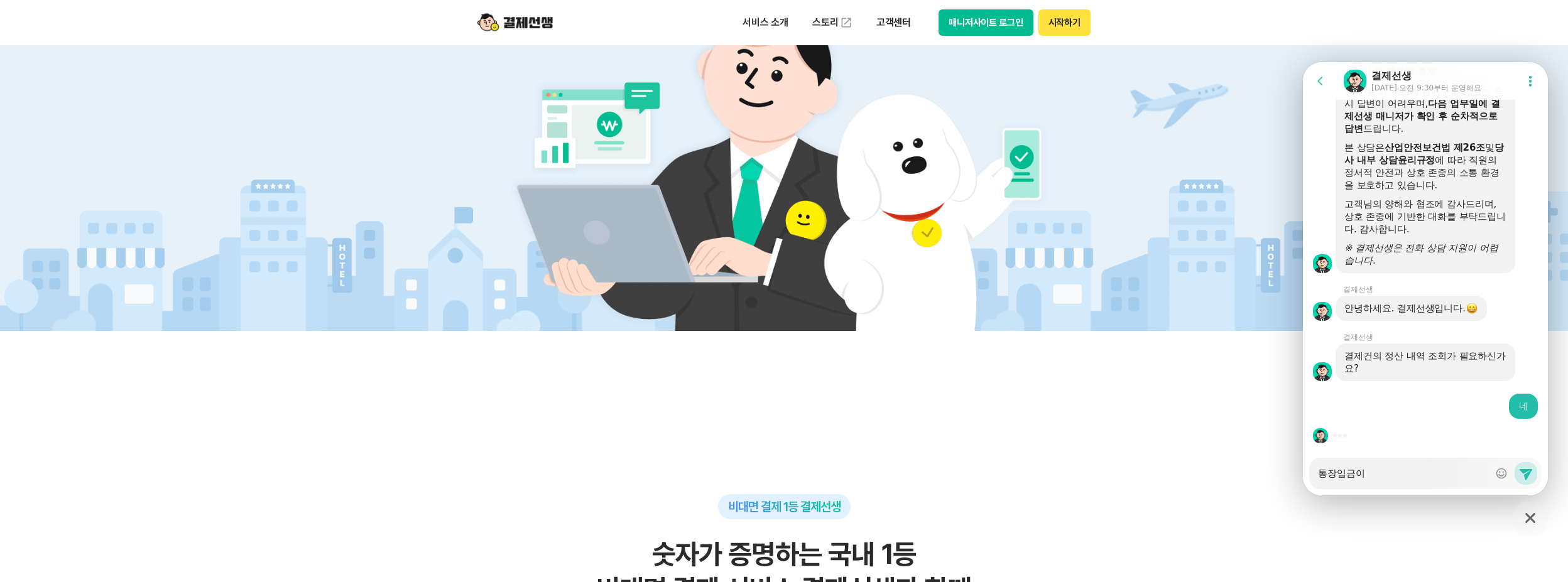
type textarea "통장입금이"
type textarea "x"
type textarea "통장입금이 ㅈ"
type textarea "x"
type textarea "통장입금이 잘"
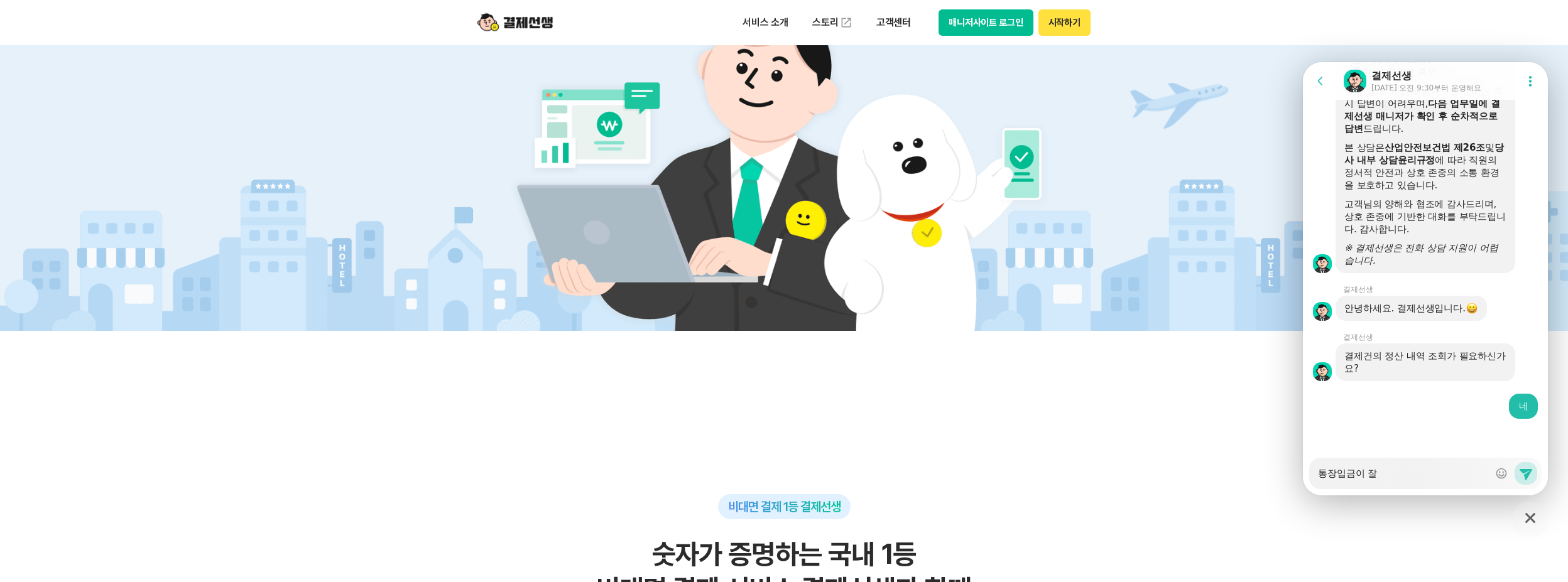
type textarea "x"
type textarea "통장입금이 자"
type textarea "x"
type textarea "통장입금이 ㅈ"
type textarea "x"
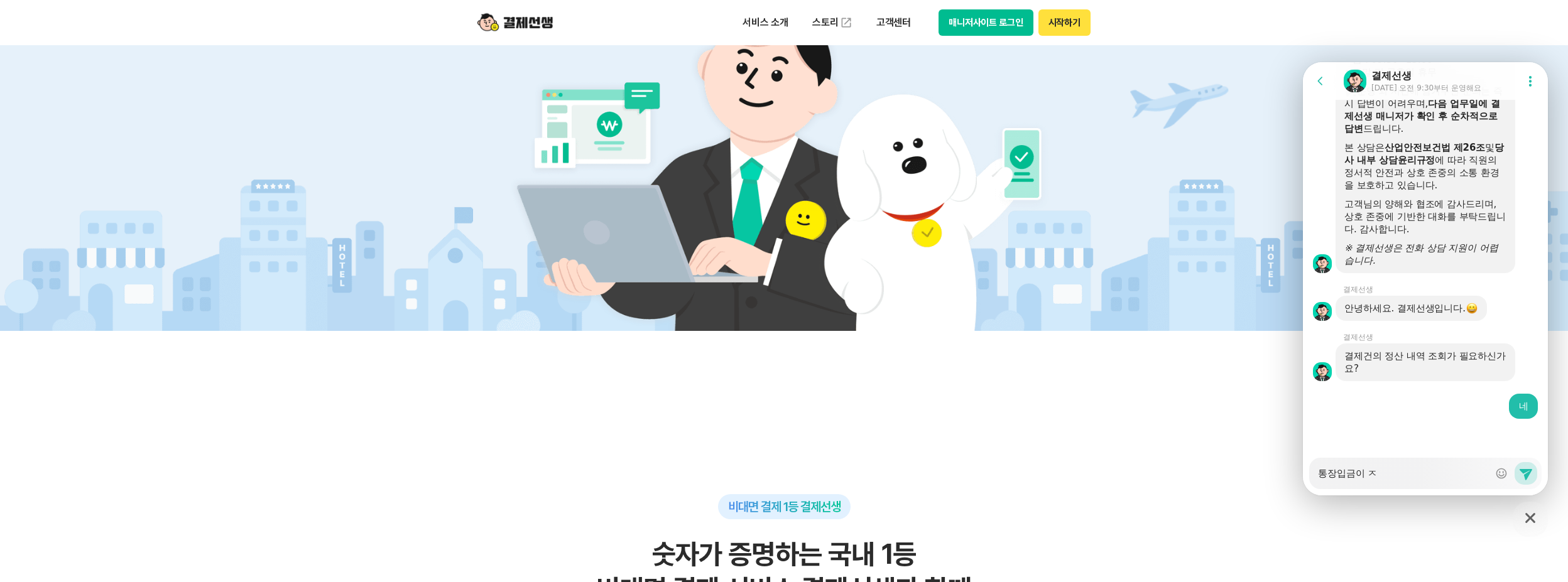
type textarea "통장입금이 저"
type textarea "x"
type textarea "통장입금이 정"
type textarea "x"
type textarea "통장입금이 저"
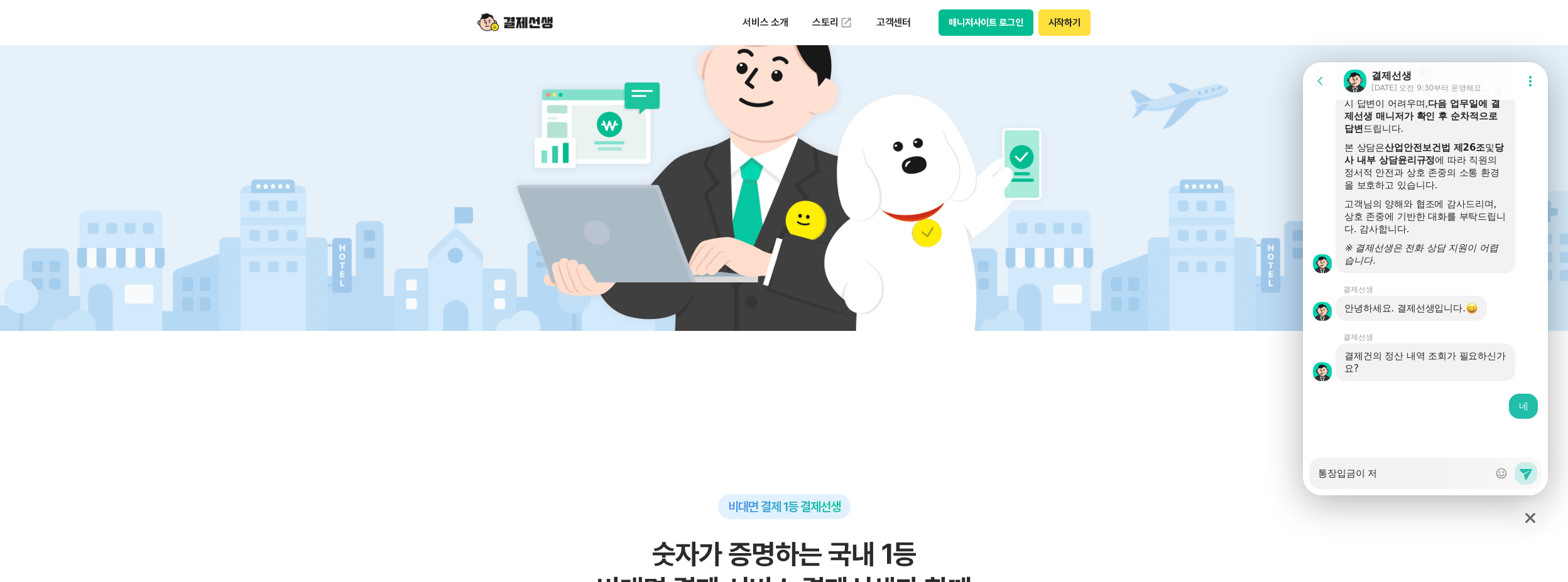
type textarea "x"
type textarea "통장입금이 ㅈ"
type textarea "x"
type textarea "통장입금이"
type textarea "x"
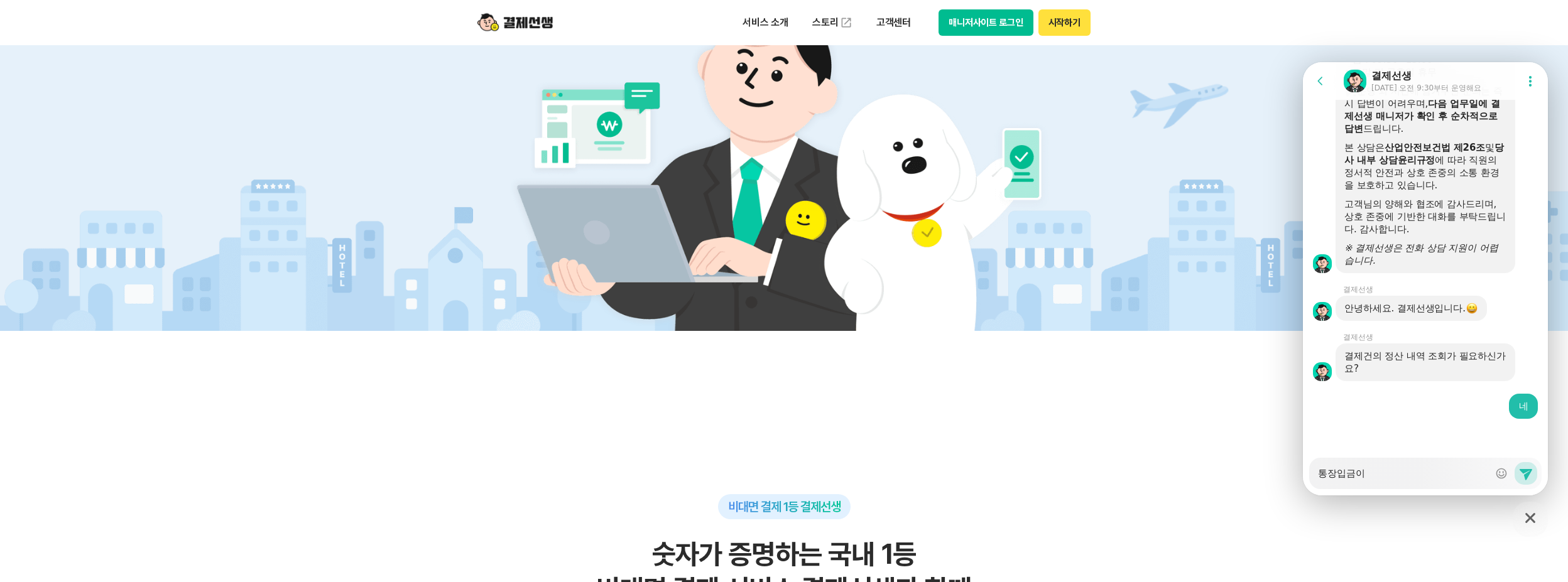
type textarea "통장입금이"
type textarea "x"
type textarea "통장입금"
type textarea "x"
type textarea "통장입금ㅇ"
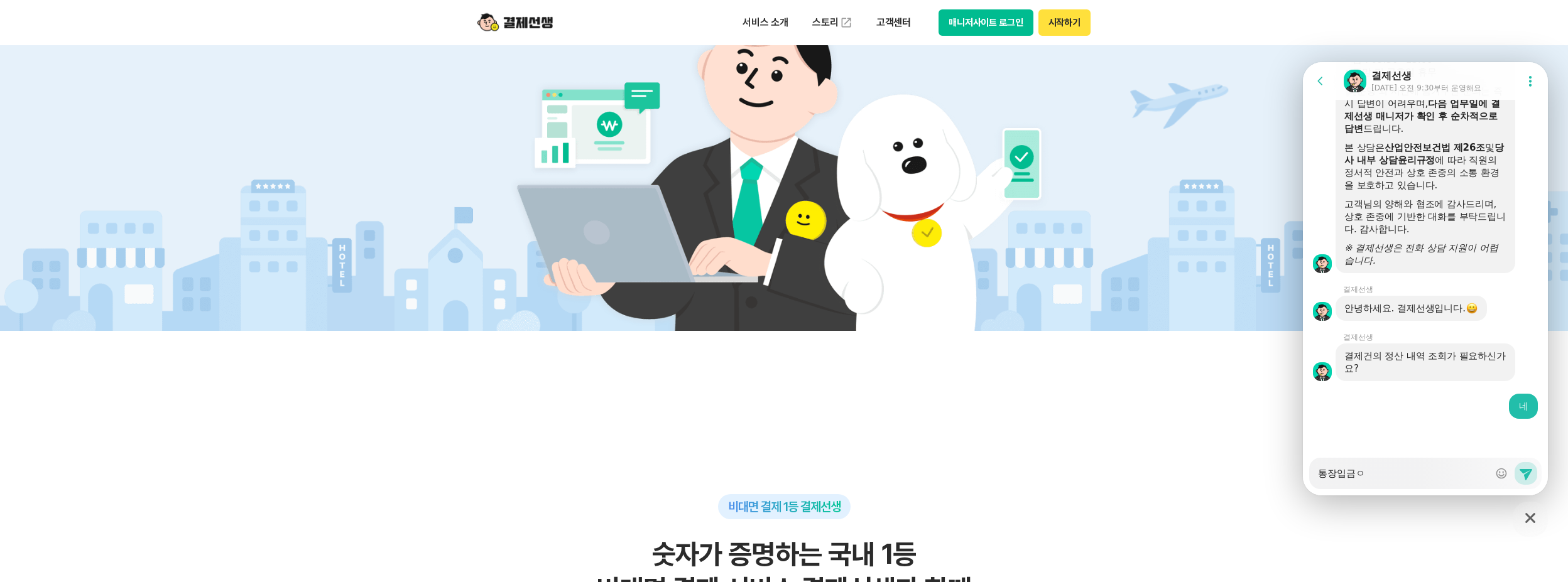
type textarea "x"
type textarea "통장입금"
type textarea "x"
type textarea "통장입금ㄴ"
type textarea "x"
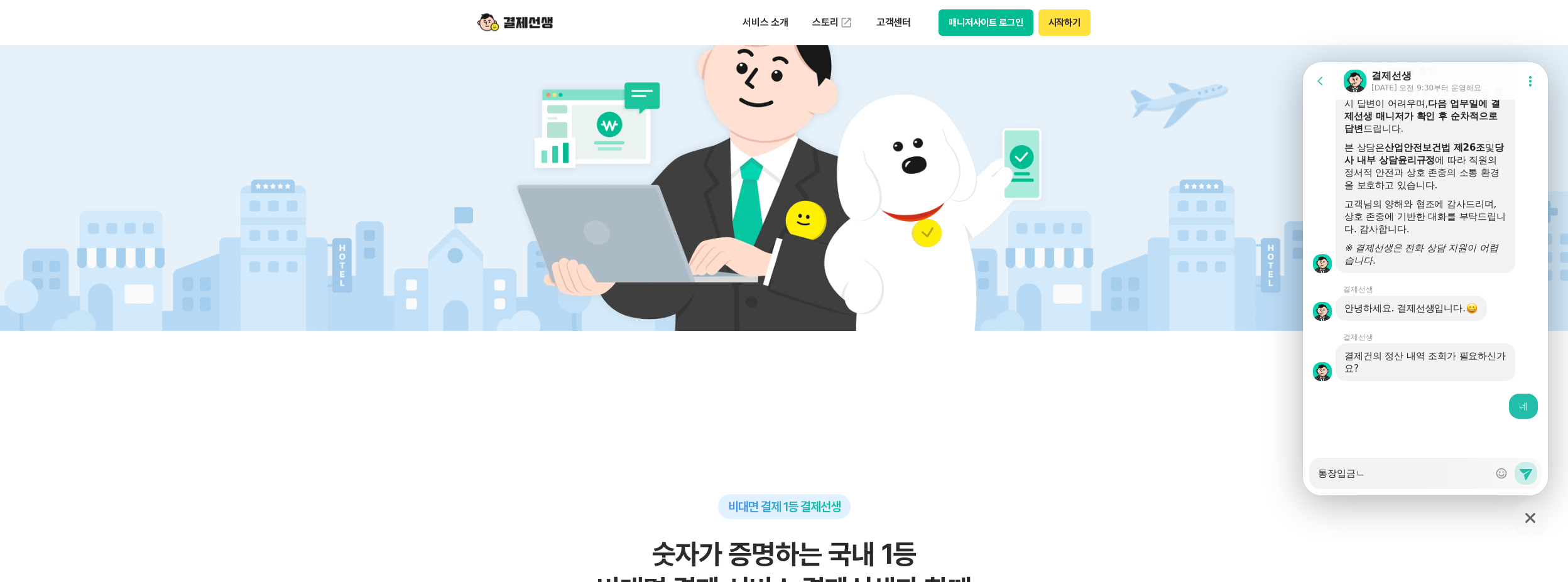
type textarea "통장입금내"
type textarea "x"
type textarea "통장입금냉"
type textarea "x"
type textarea "통장입금내여"
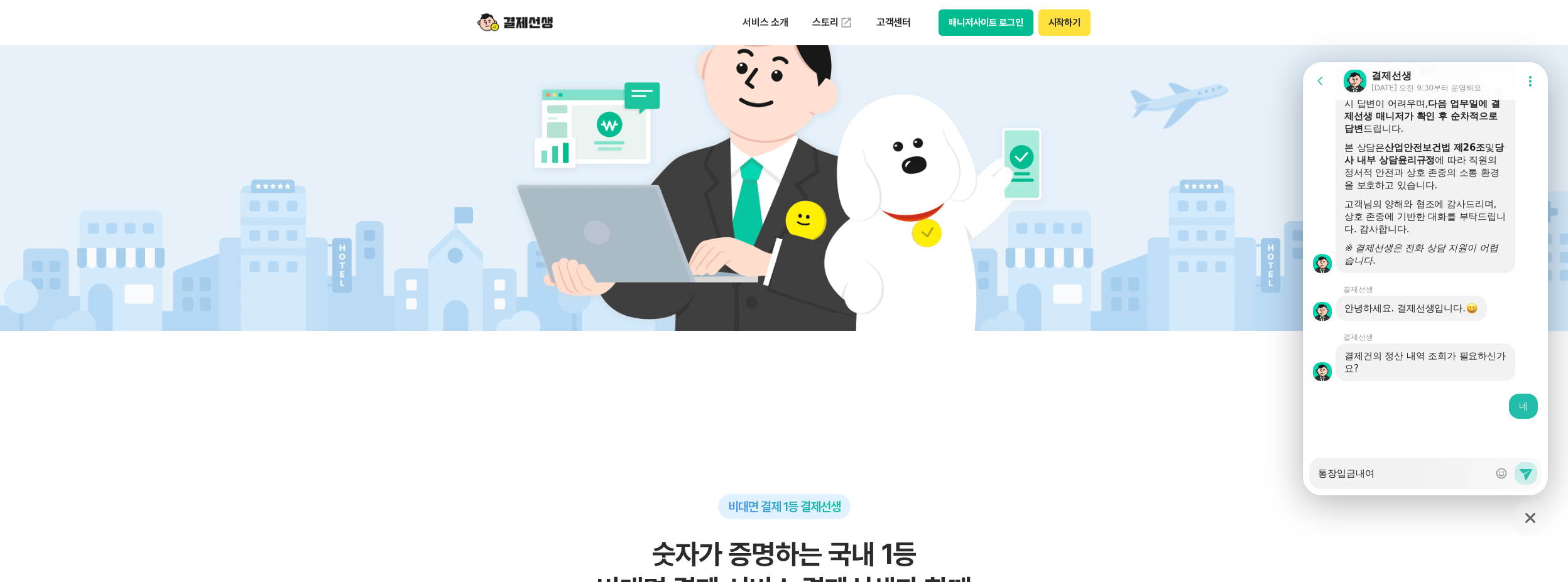
type textarea "x"
type textarea "통장입금내역"
type textarea "x"
type textarea "통장입금내역"
type textarea "x"
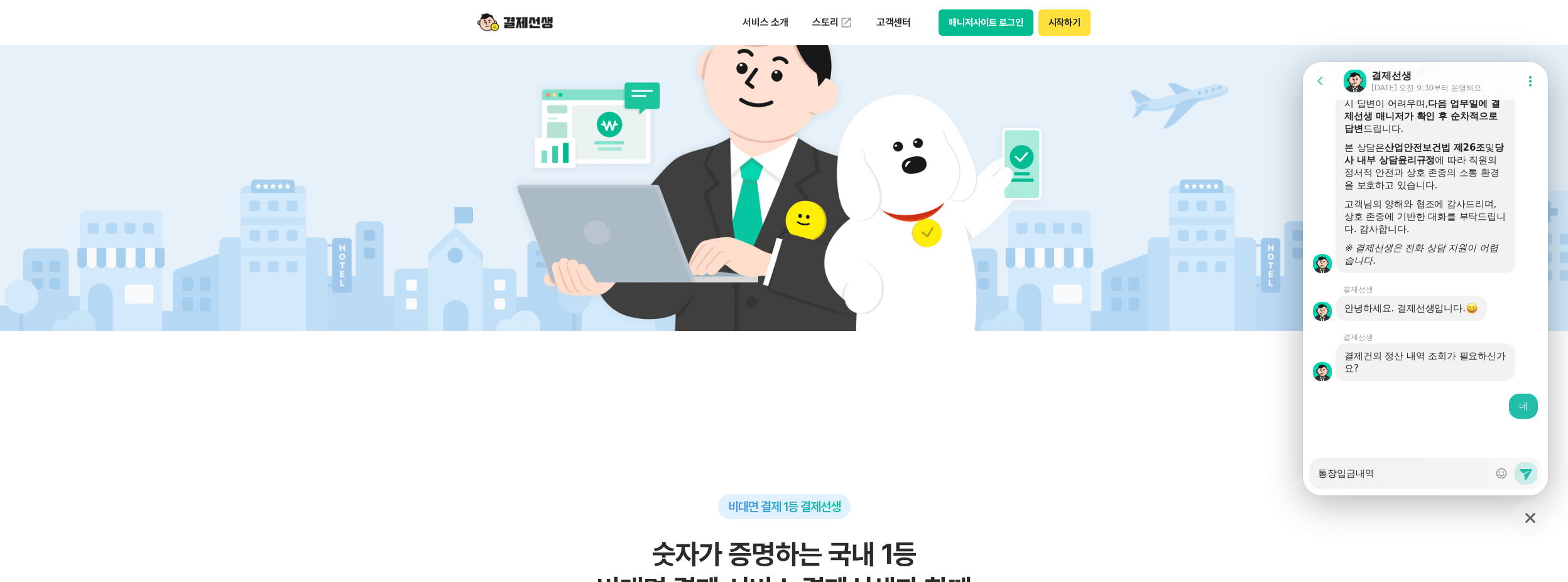
type textarea "통장입금내역 ㅎ"
type textarea "x"
type textarea "통장입금내역 호"
type textarea "x"
type textarea "통장입금내역 화"
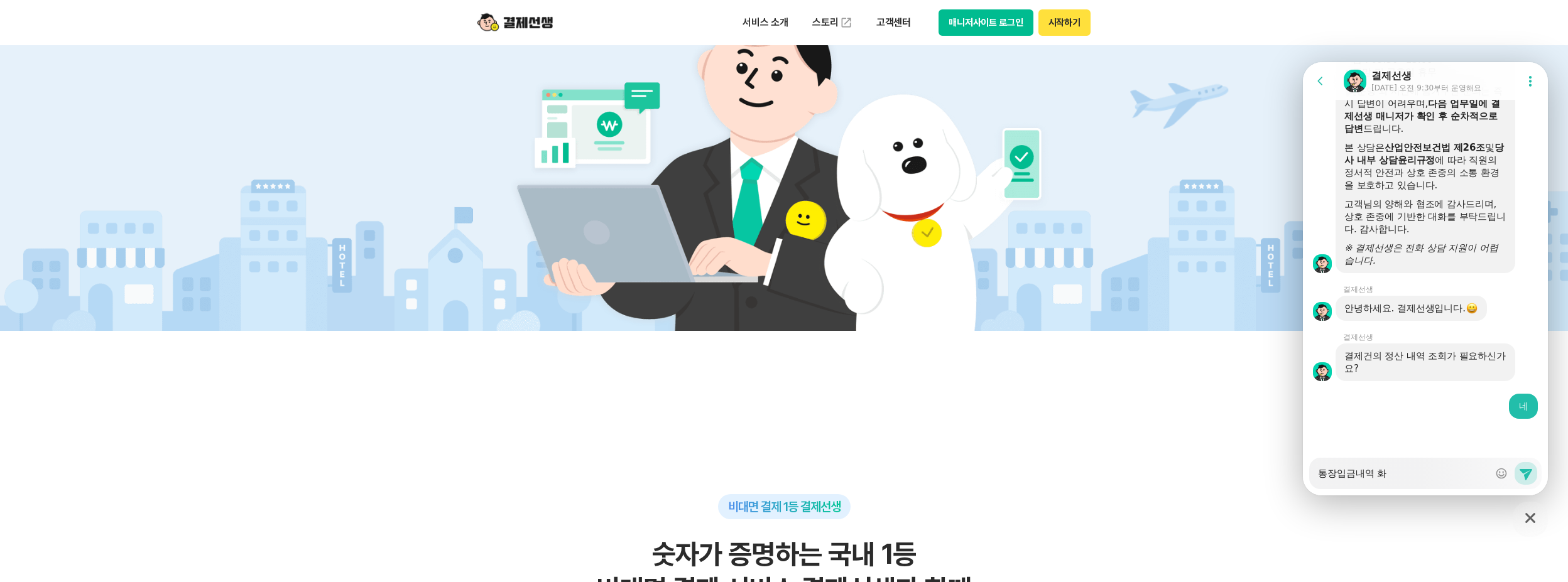
type textarea "x"
type textarea "통장입금내역 확"
type textarea "x"
type textarea "통장입금내역 확ㅇ"
type textarea "x"
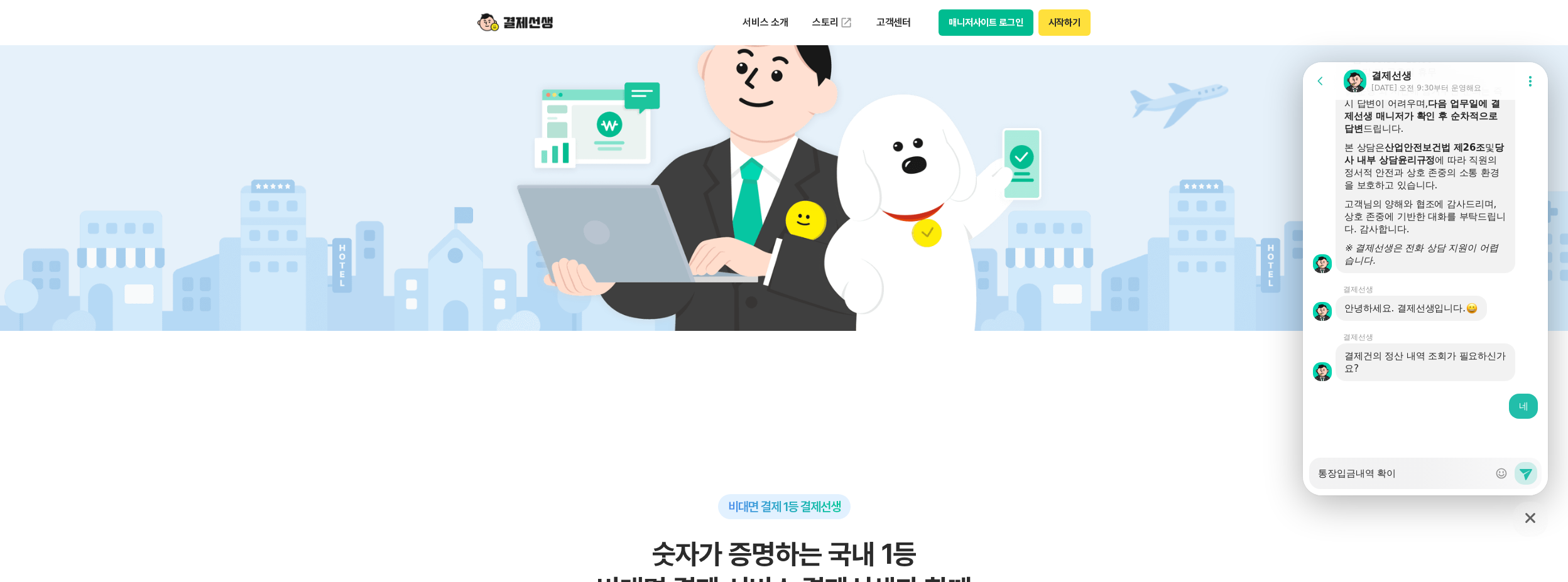
type textarea "통장입금내역 확인"
type textarea "x"
type textarea "통장입금내역 확인ㅅ"
type textarea "x"
type textarea "통장입금내역 확인시"
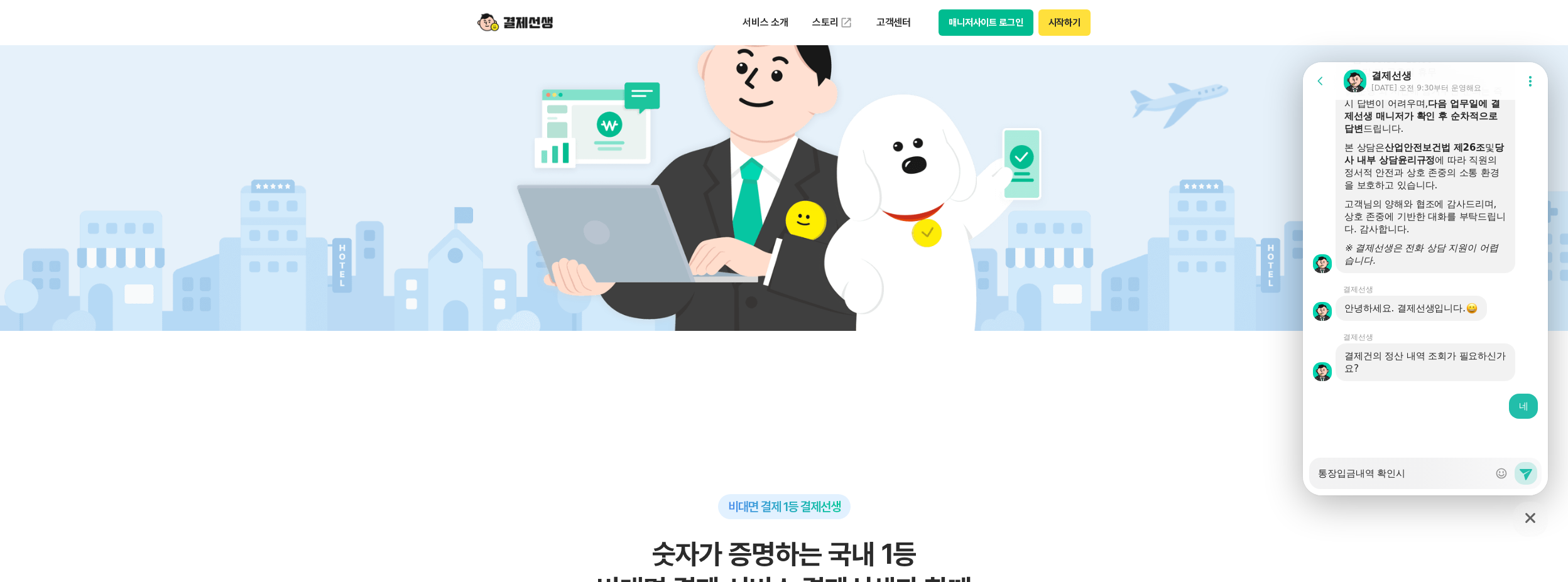
type textarea "x"
type textarea "통장입금내역 확인시"
type textarea "x"
type textarea "통장입금내역 확인시 ㅍ"
type textarea "x"
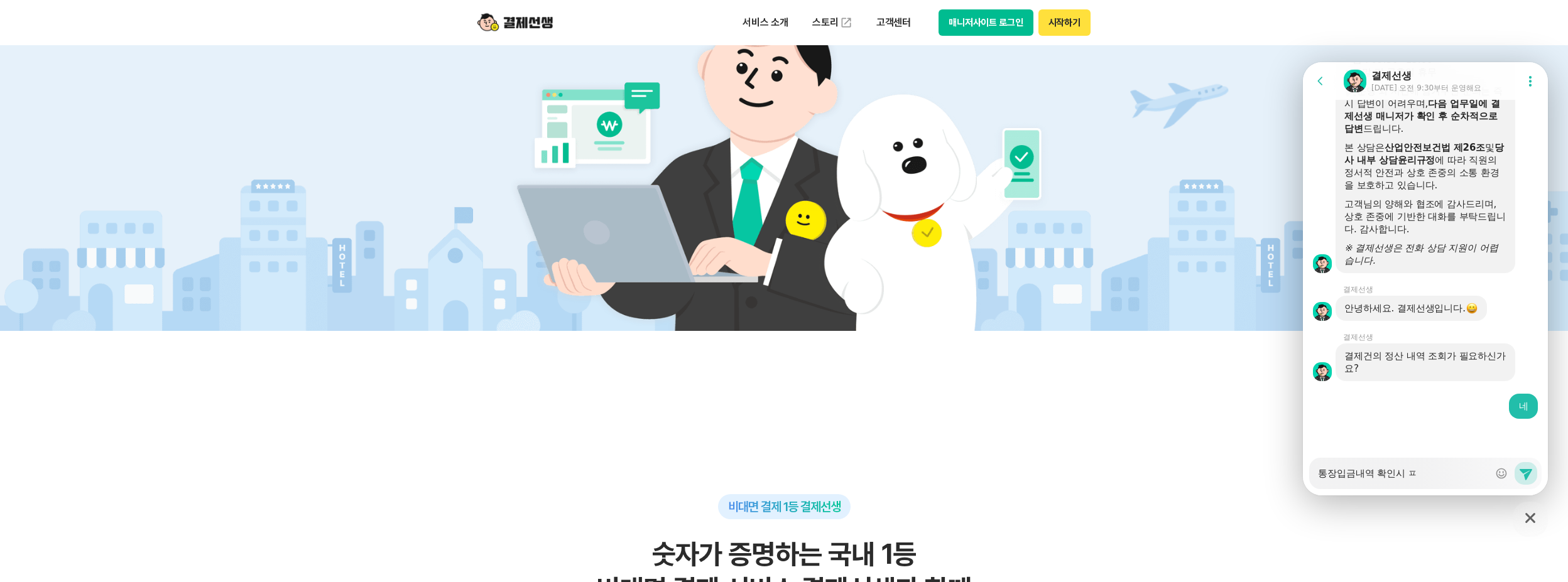
type textarea "통장입금내역 확인시 펴"
type textarea "x"
type textarea "통장입금내역 확인시 편"
type textarea "x"
type textarea "통장입금내역 확인시 편ㄹ"
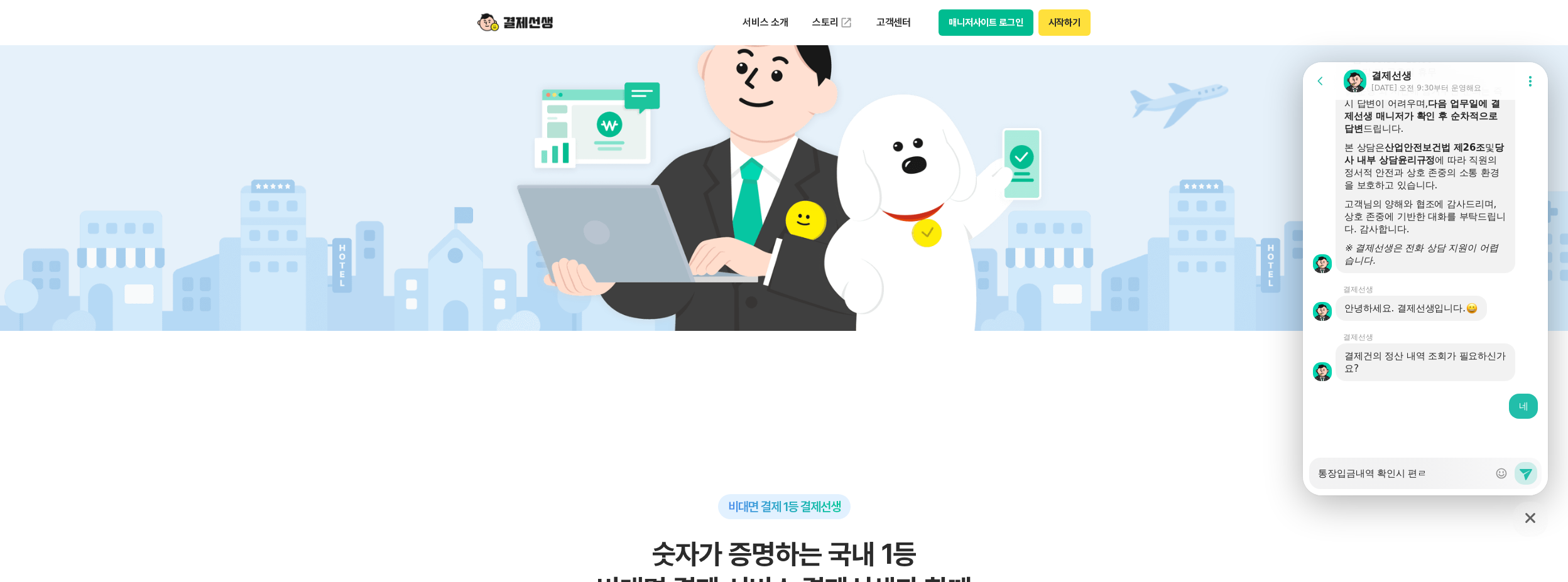
type textarea "x"
type textarea "통장입금내역 확인시 편리"
type textarea "x"
type textarea "통장입금내역 확인시 편맇"
type textarea "x"
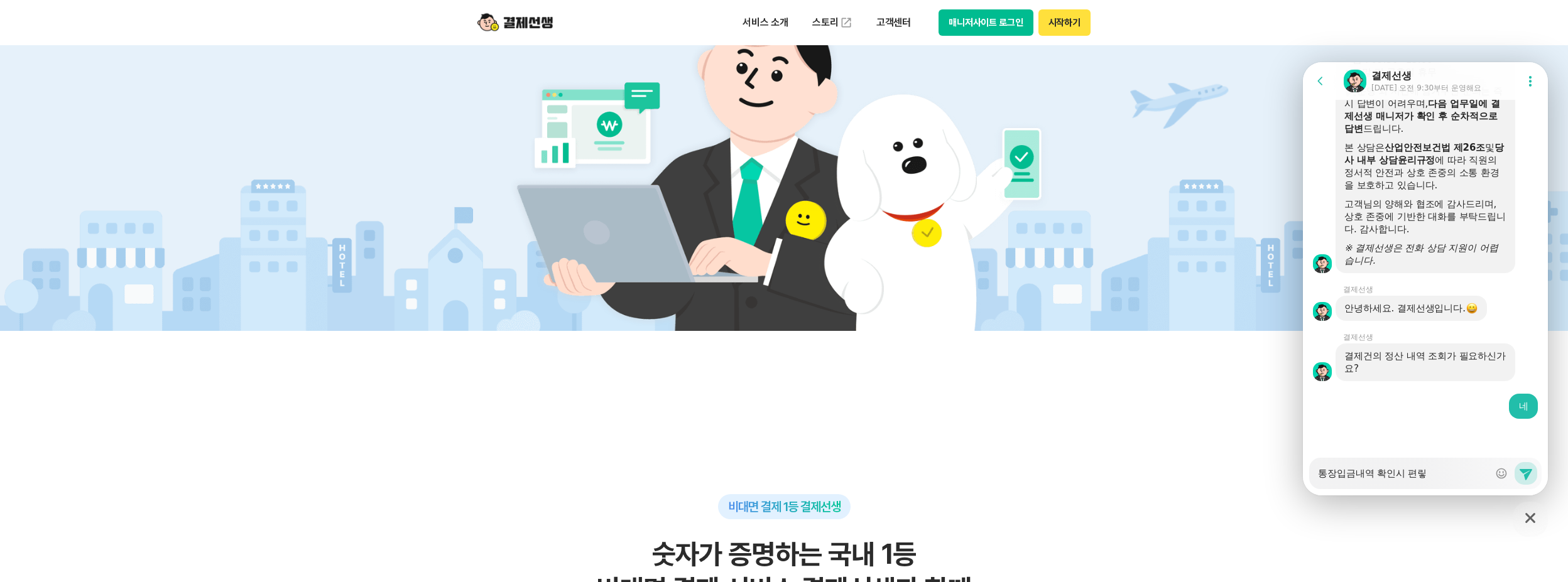
type textarea "통장입금내역 확인시 편리하"
type textarea "x"
type textarea "통장입금내역 확인시 편리학"
type textarea "x"
type textarea "통장입금내역 확인시 편리하게"
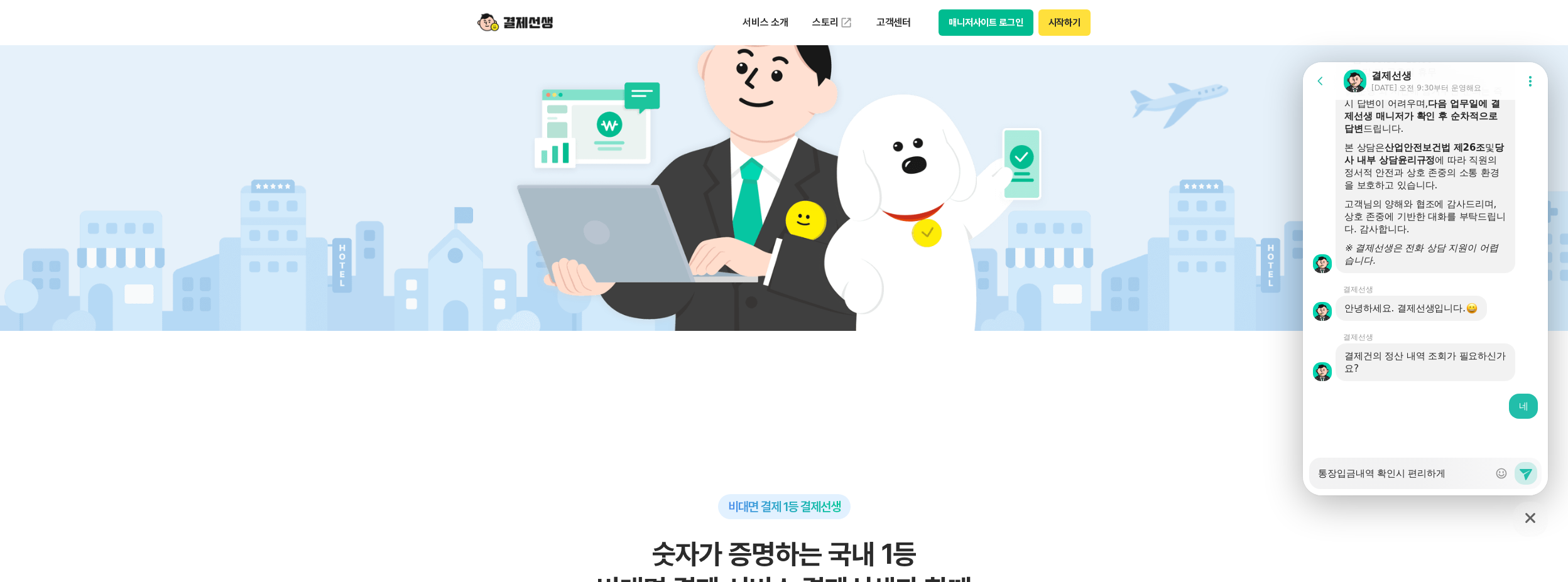
type textarea "x"
type textarea "통장입금내역 확인시 편리하게"
type textarea "x"
type textarea "통장입금내역 확인시 편리하게 ㅎ"
type textarea "x"
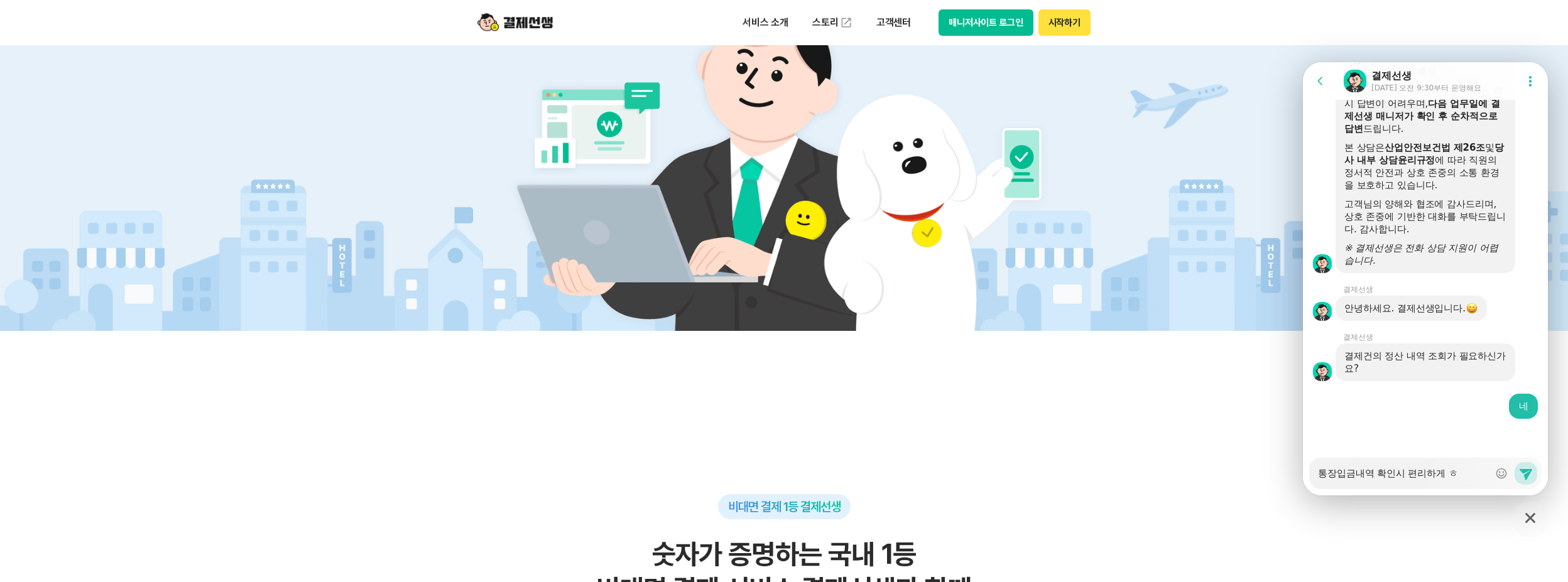
type textarea "통장입금내역 확인시 편리하게 호"
type textarea "x"
type textarea "통장입금내역 확인시 편리하게 화"
type textarea "x"
type textarea "통장입금내역 확인시 편리하게 확"
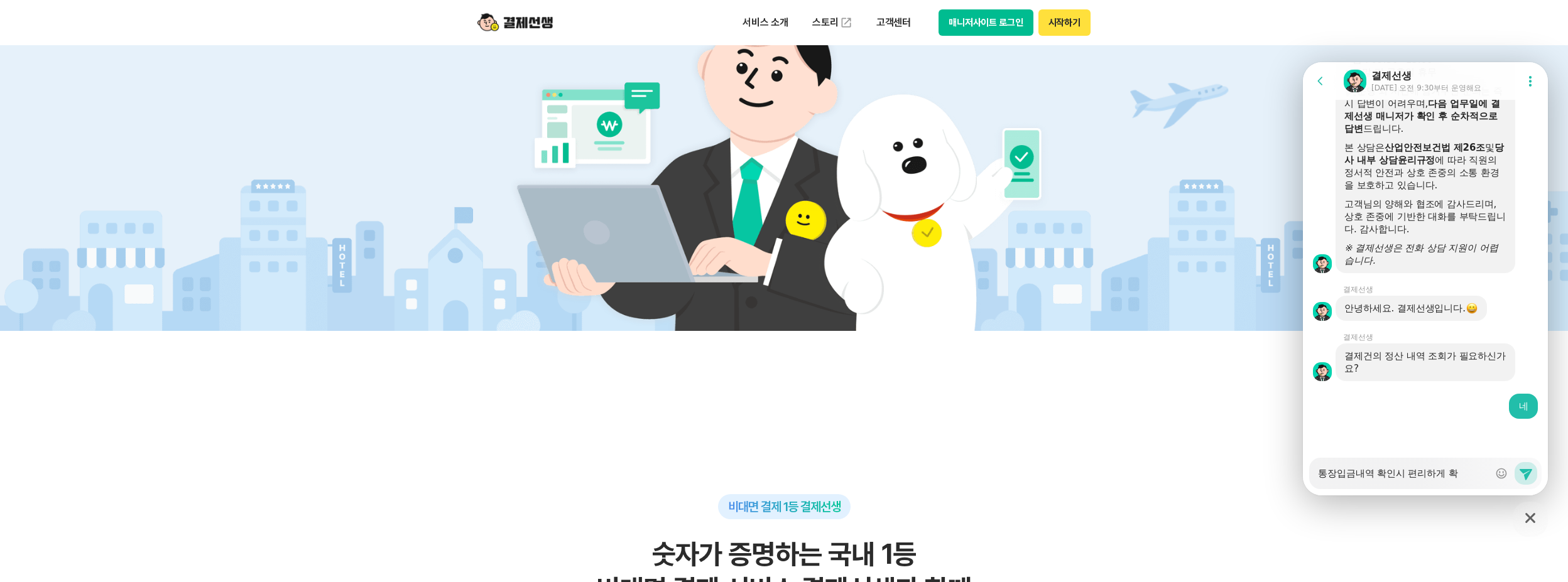
type textarea "x"
type textarea "통장입금내역 확인시 편리하게 확ㅇ"
type textarea "x"
type textarea "통장입금내역 확인시 편리하게 확이"
type textarea "x"
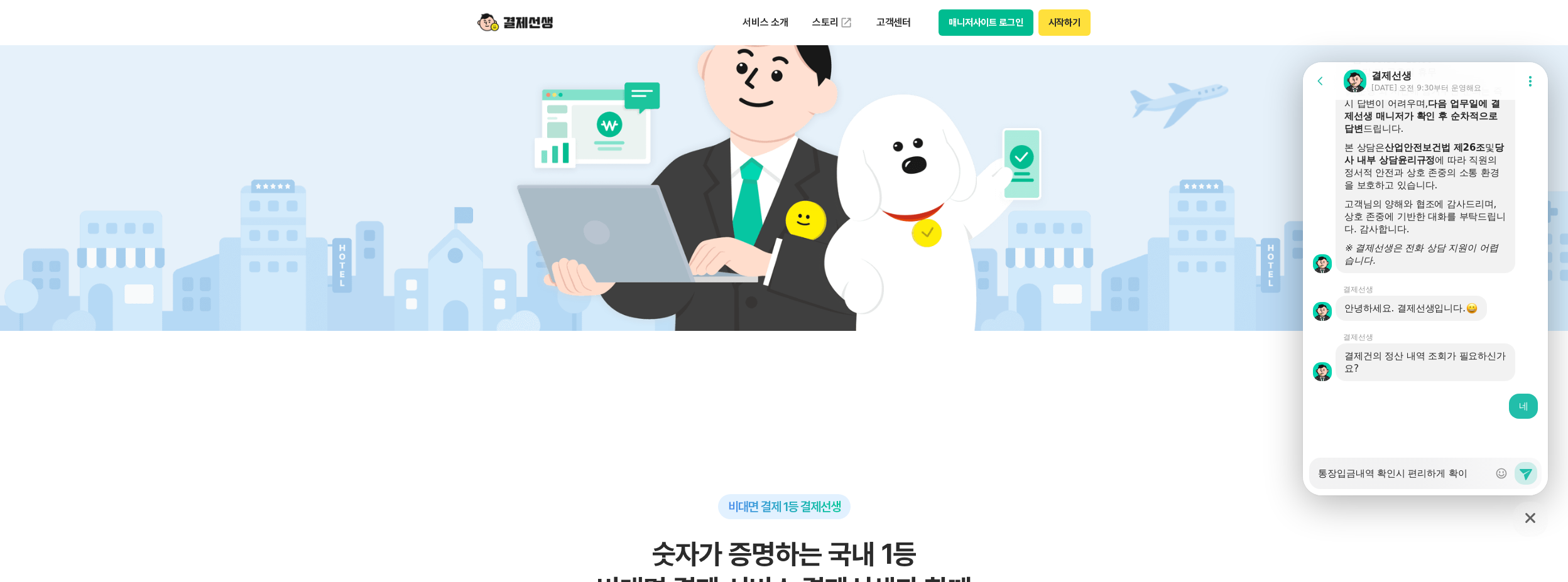
type textarea "통장입금내역 확인시 편리하게 확인"
type textarea "x"
type textarea "통장입금내역 확인시 편리하게 확읺"
type textarea "x"
type textarea "통장입금내역 확인시 편리하게 확인하"
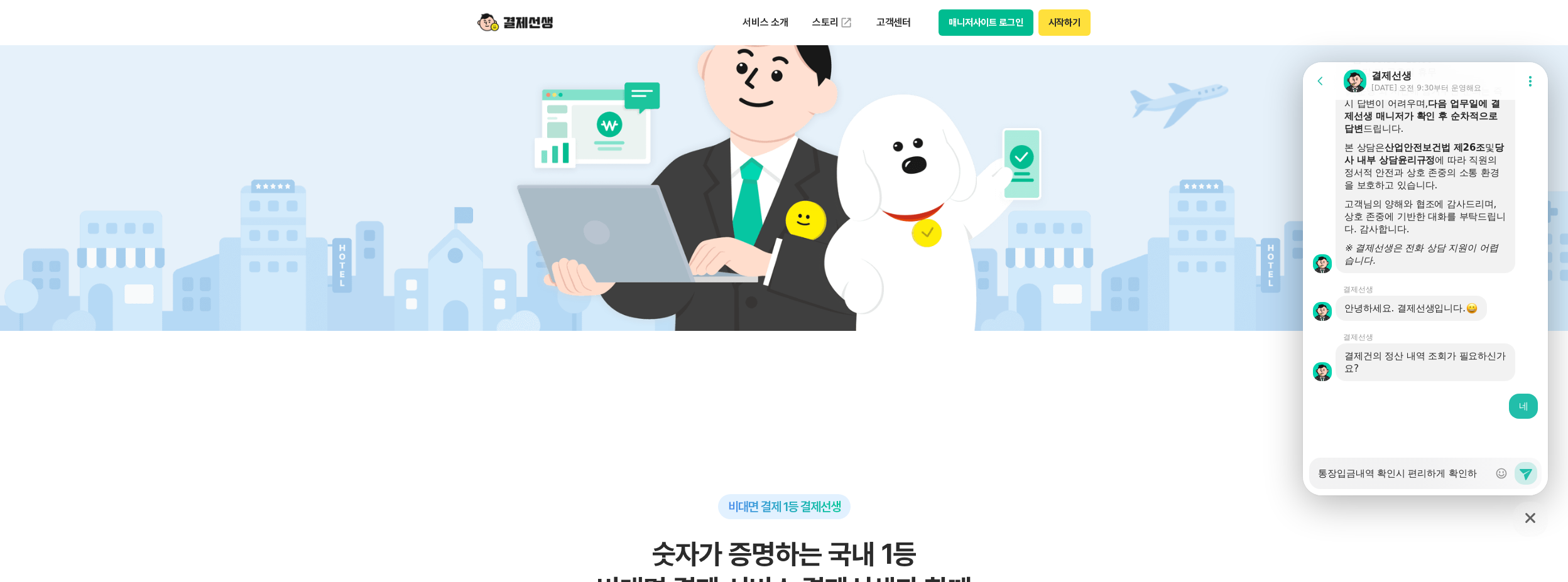
type textarea "x"
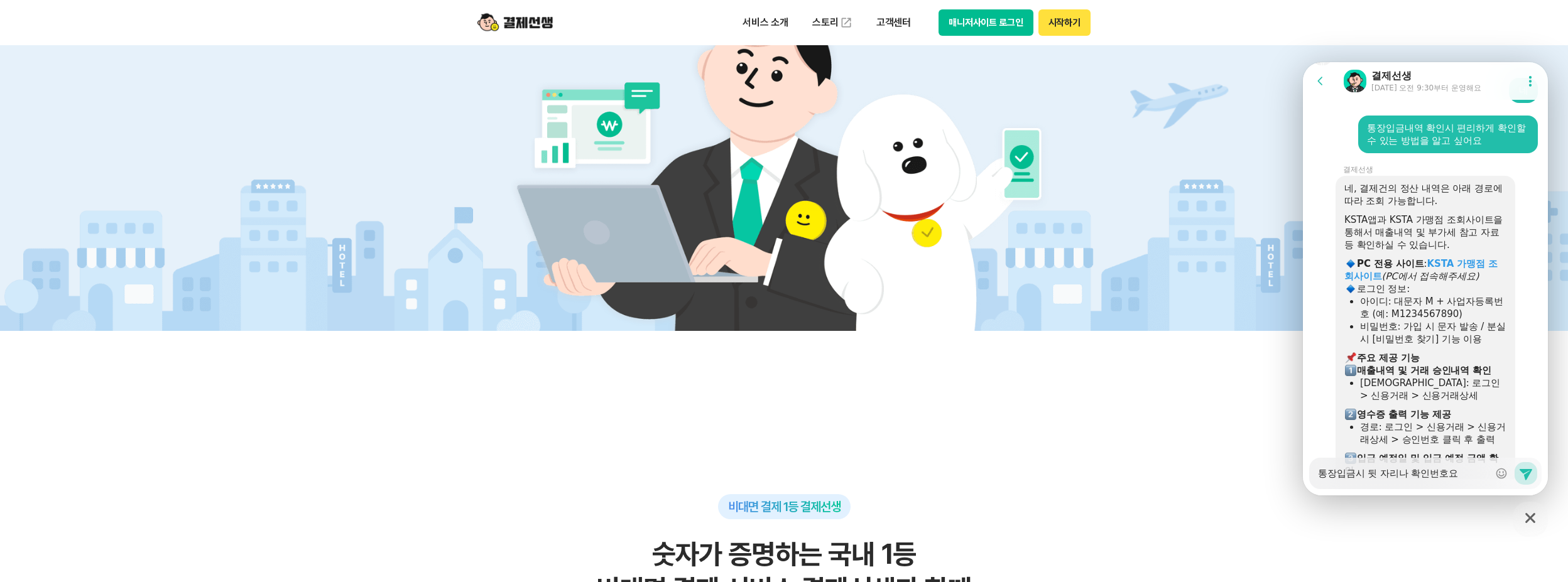
scroll to position [2779, 0]
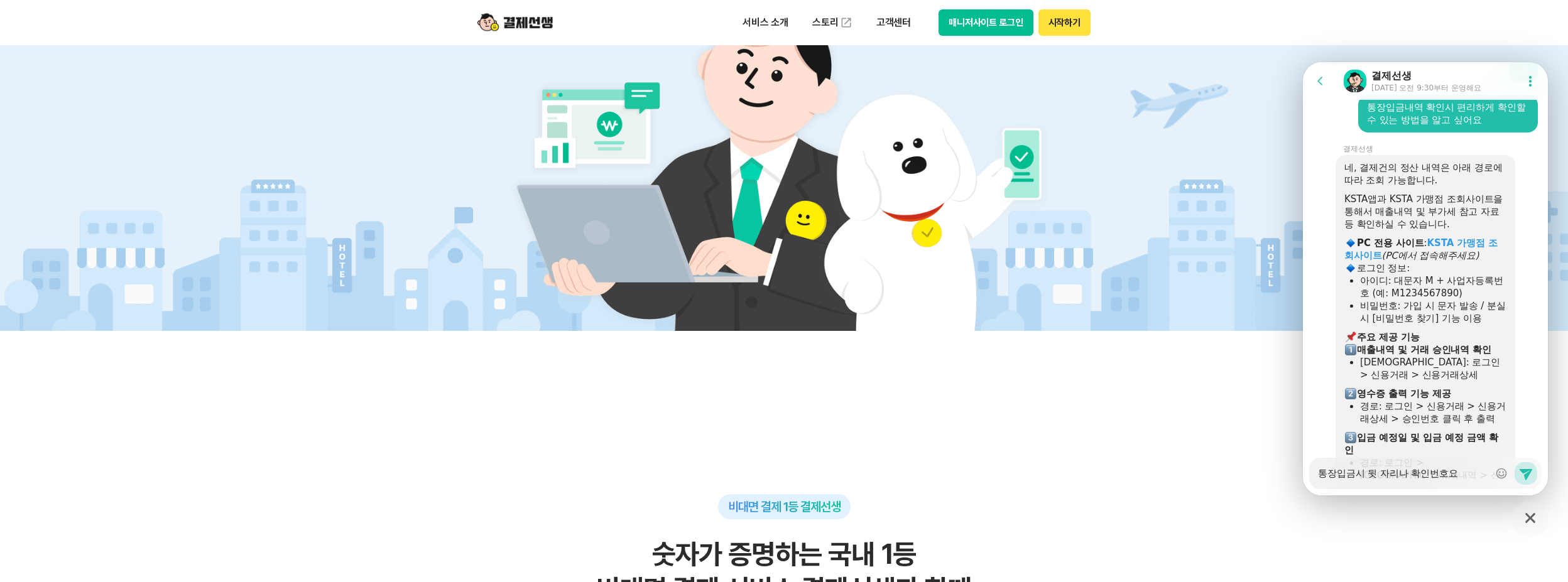
click at [1344, 191] on div "네, 결제건의 정산 내역은 아래 경로에 따라 조회 가능합니다. KSTA앱과 KSTA 가맹점 조회사이트을 통해서 매출내역 및 부가세 참고 자료 …" at bounding box center [1425, 419] width 180 height 528
drag, startPoint x: 1338, startPoint y: 272, endPoint x: 1325, endPoint y: 273, distance: 13.0
click at [1325, 273] on div at bounding box center [1319, 419] width 32 height 528
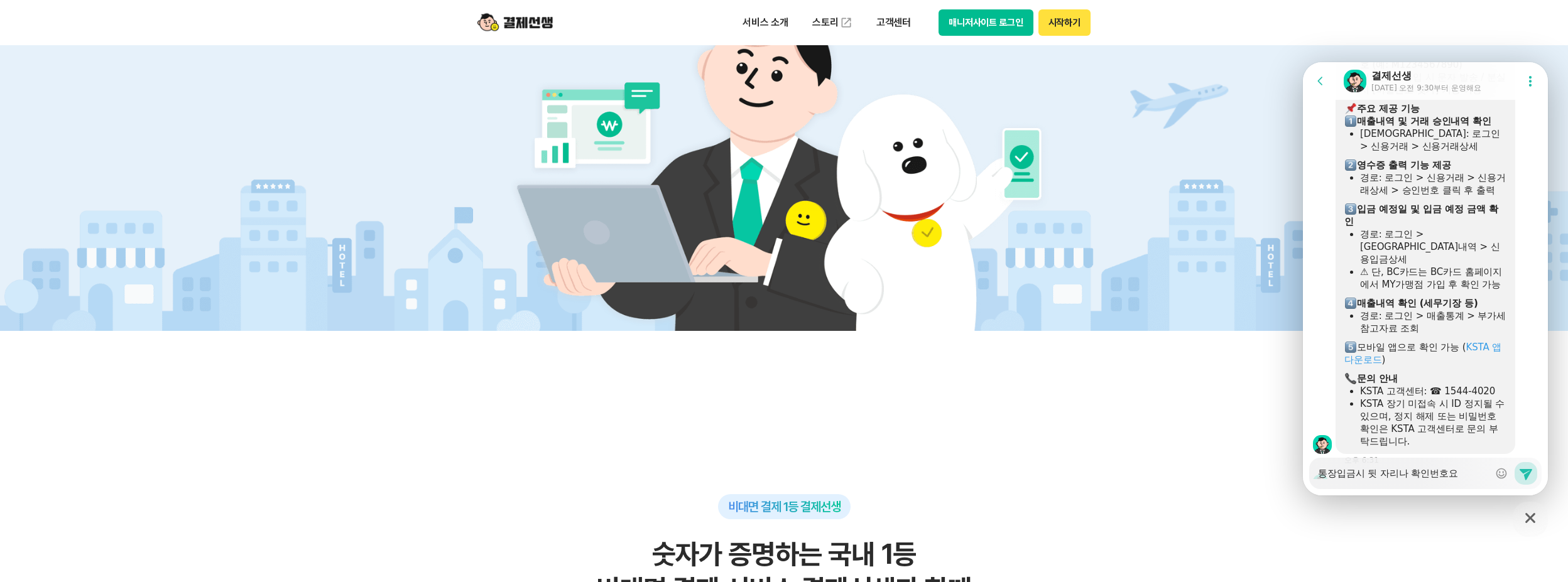
scroll to position [3093, 0]
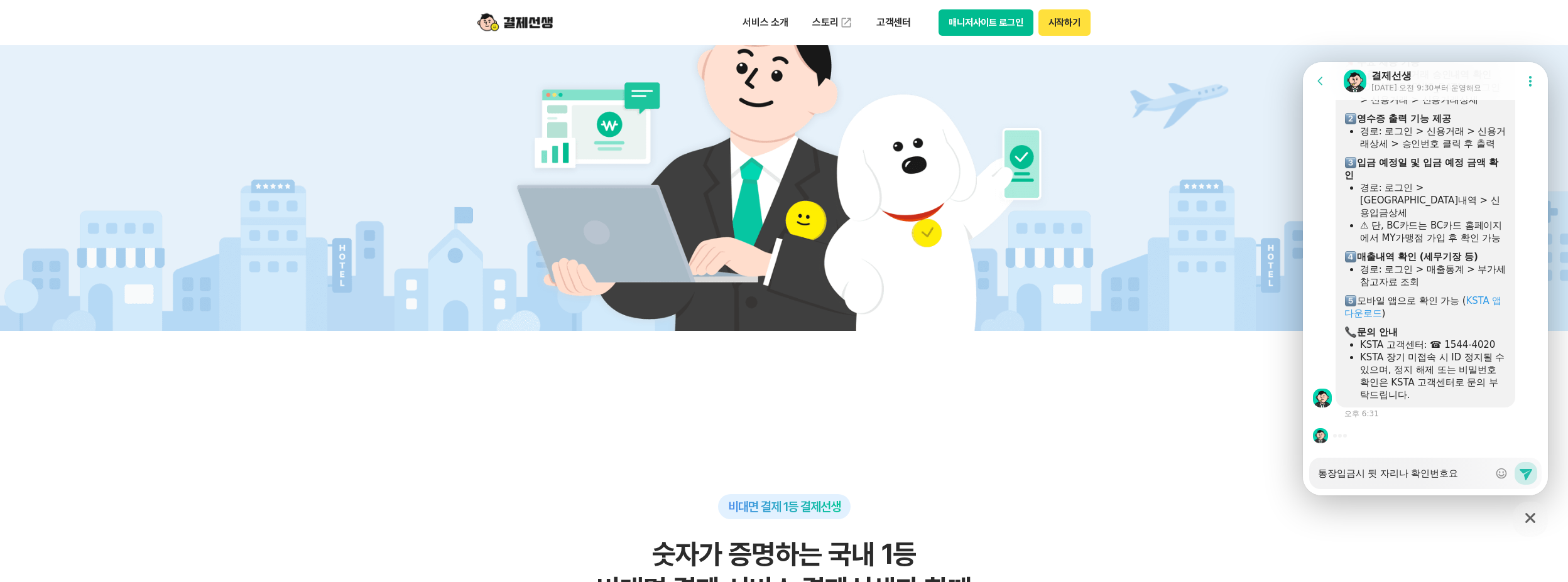
drag, startPoint x: 1434, startPoint y: 251, endPoint x: 1380, endPoint y: 335, distance: 99.9
click at [1380, 326] on div at bounding box center [1425, 323] width 162 height 6
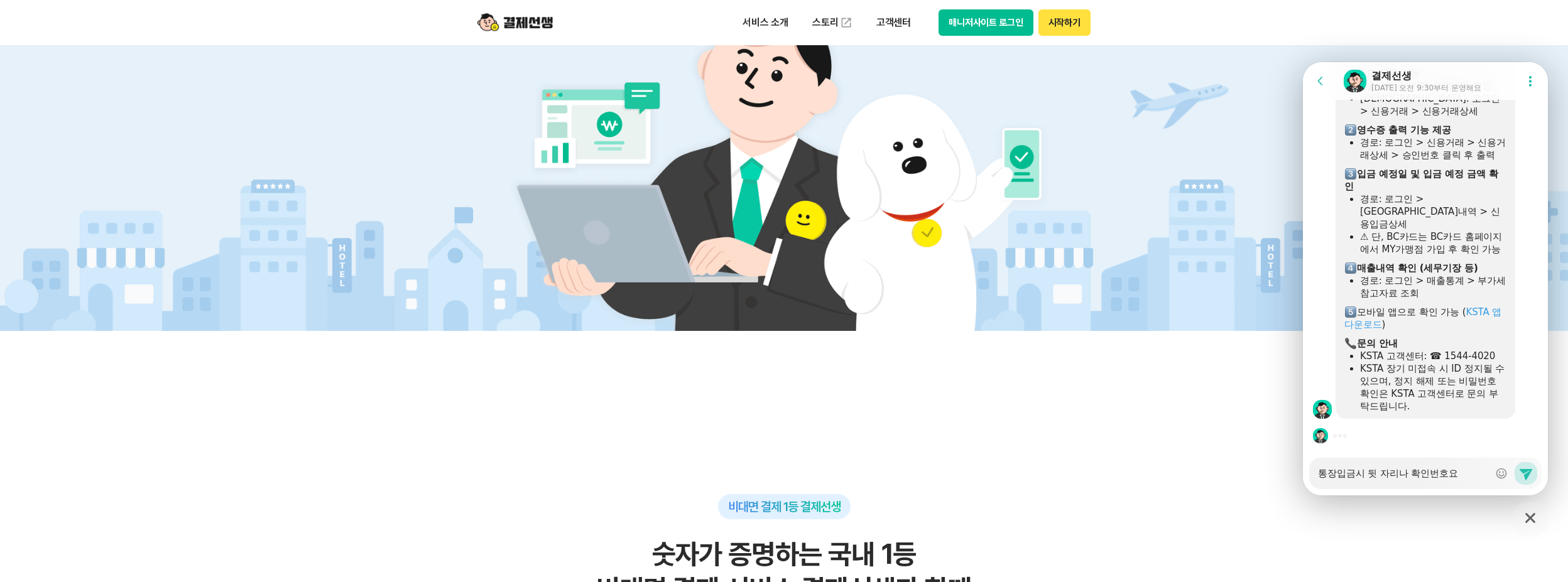
click at [1421, 331] on div at bounding box center [1425, 334] width 162 height 6
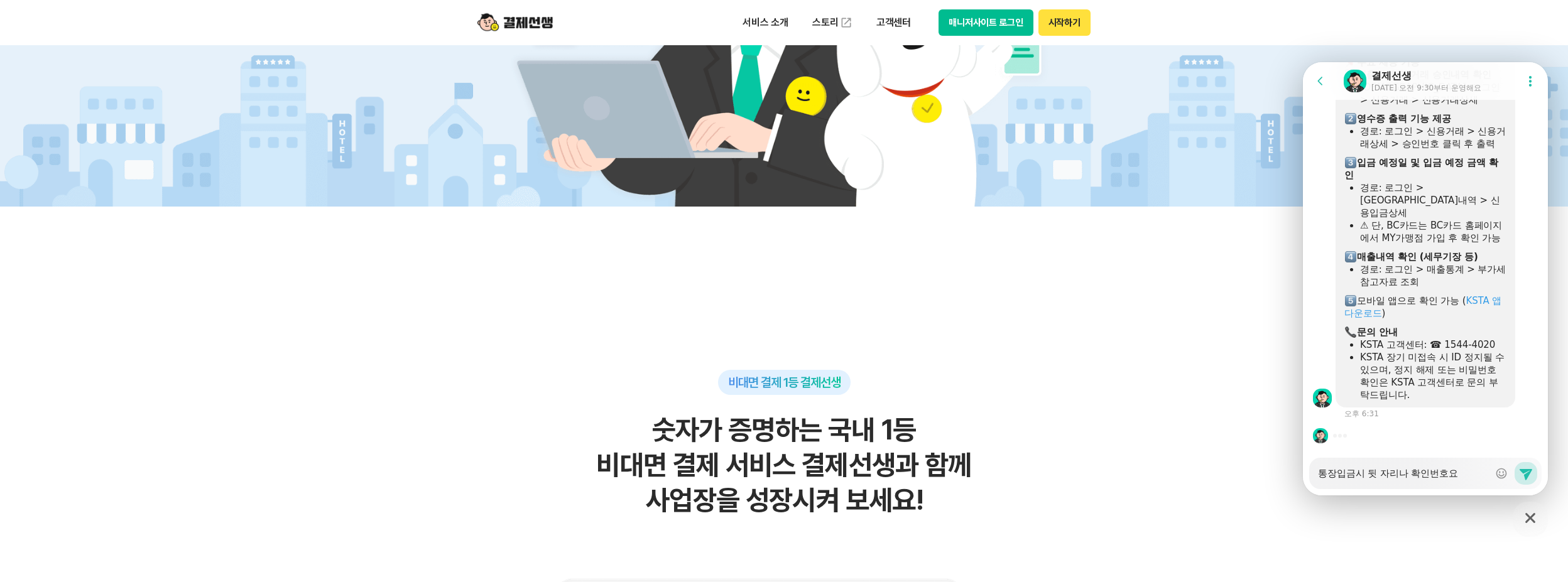
scroll to position [565, 0]
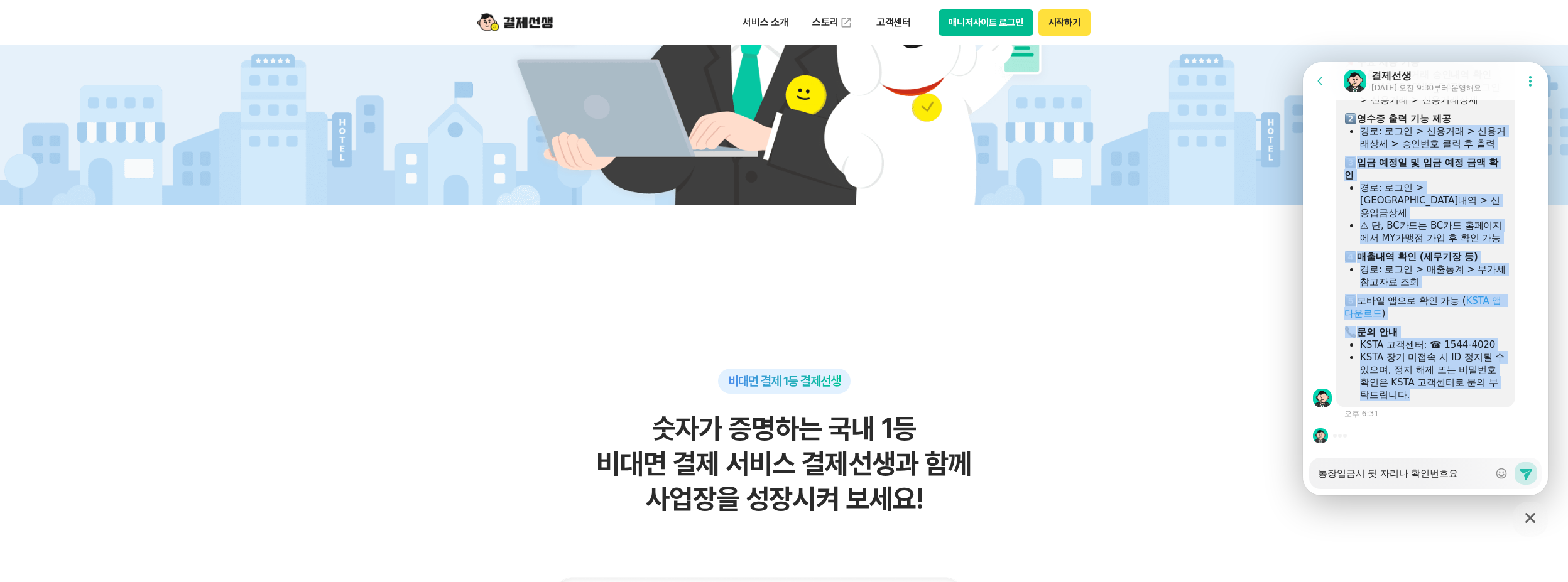
drag, startPoint x: 1444, startPoint y: 396, endPoint x: 1357, endPoint y: 114, distance: 295.1
click at [1357, 114] on div "네, 결제건의 정산 내역은 아래 경로에 따라 조회 가능합니다. KSTA앱과 KSTA 가맹점 조회사이트을 통해서 매출내역 및 부가세 참고 자료 …" at bounding box center [1425, 144] width 162 height 515
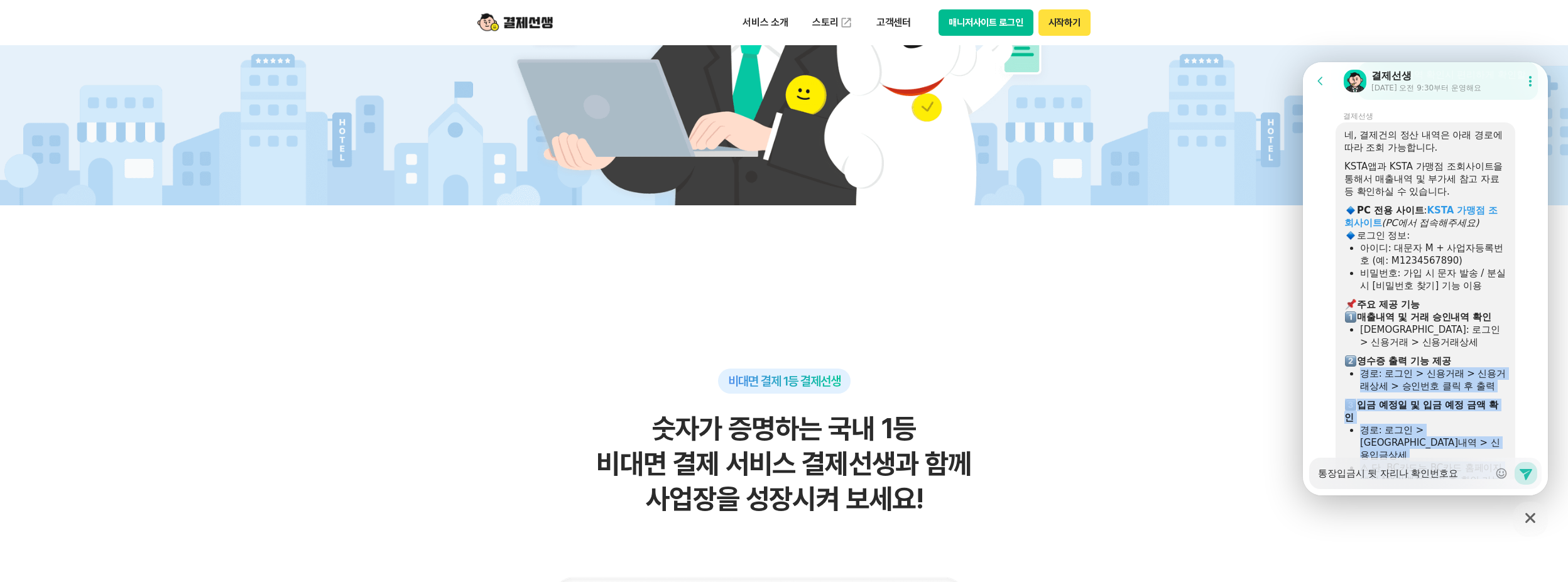
scroll to position [2842, 0]
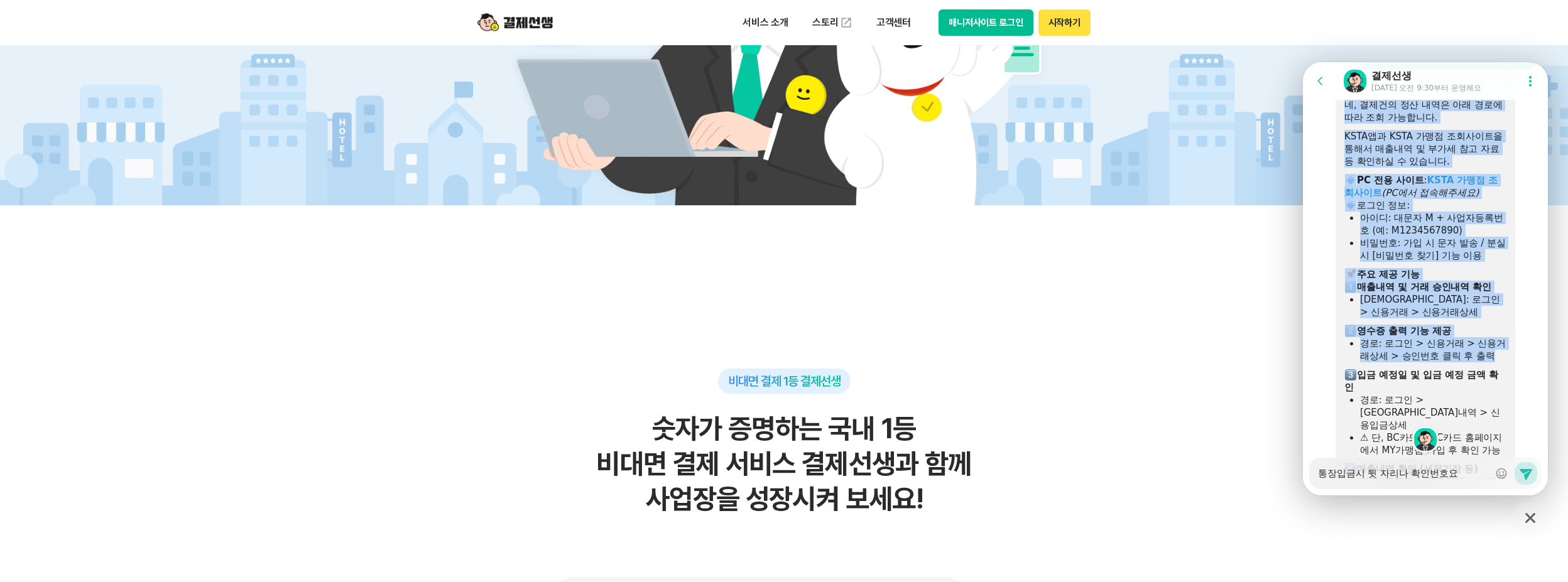
drag, startPoint x: 1345, startPoint y: 129, endPoint x: 1380, endPoint y: 408, distance: 281.2
click at [1380, 408] on div "네, 결제건의 정산 내역은 아래 경로에 따라 조회 가능합니다. KSTA앱과 KSTA 가맹점 조회사이트을 통해서 매출내역 및 부가세 참고 자료 …" at bounding box center [1425, 356] width 162 height 515
copy div "네, 결제건의 정산 내역은 아래 경로에 따라 조회 가능합니다. KSTA앱과 KSTA 가맹점 조회사이트을 통해서 매출내역 및 부가세 참고 자료 …"
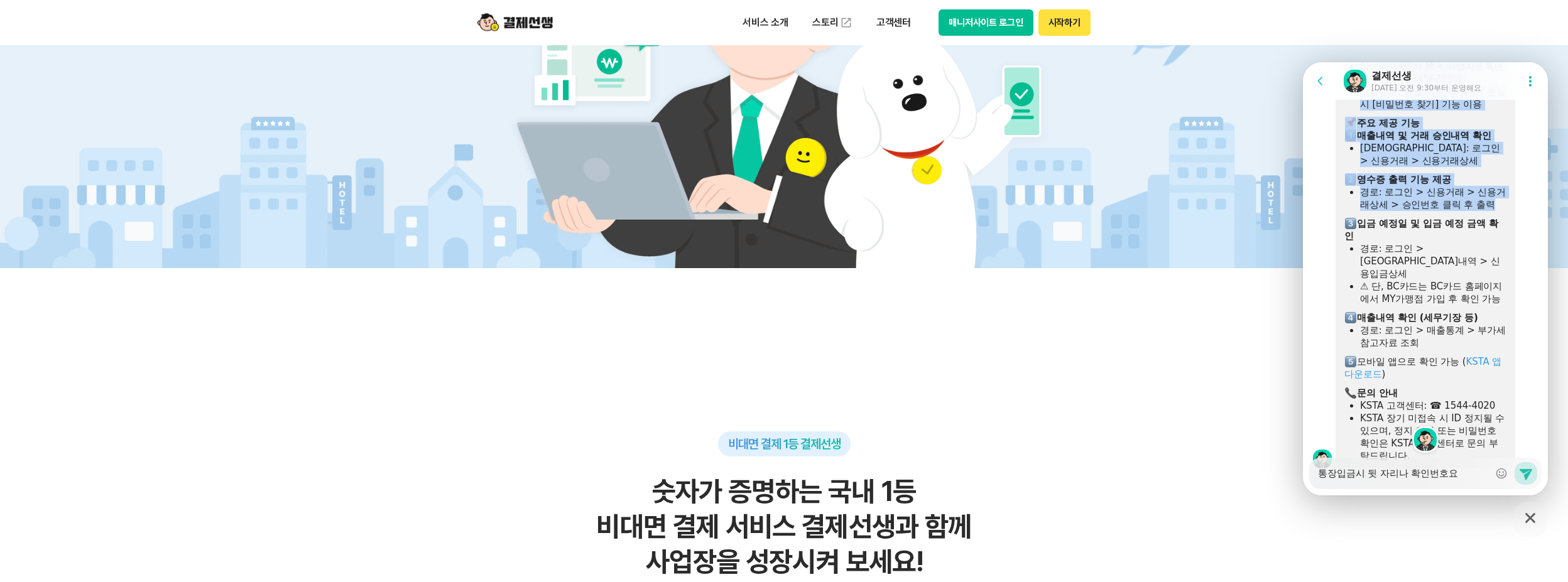
scroll to position [2966, 0]
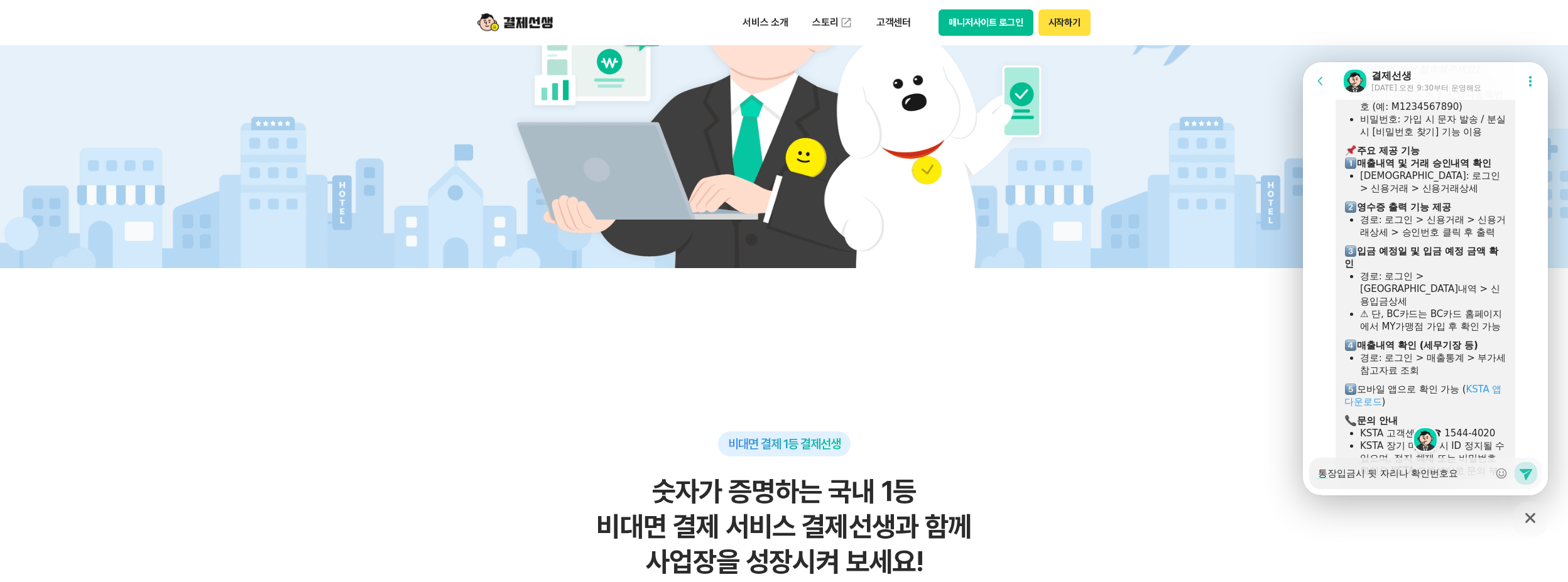
click at [1338, 303] on div "네, 결제건의 정산 내역은 아래 경로에 따라 조회 가능합니다. KSTA앱과 KSTA 가맹점 조회사이트을 통해서 매출내역 및 부가세 참고 자료 …" at bounding box center [1425, 232] width 180 height 528
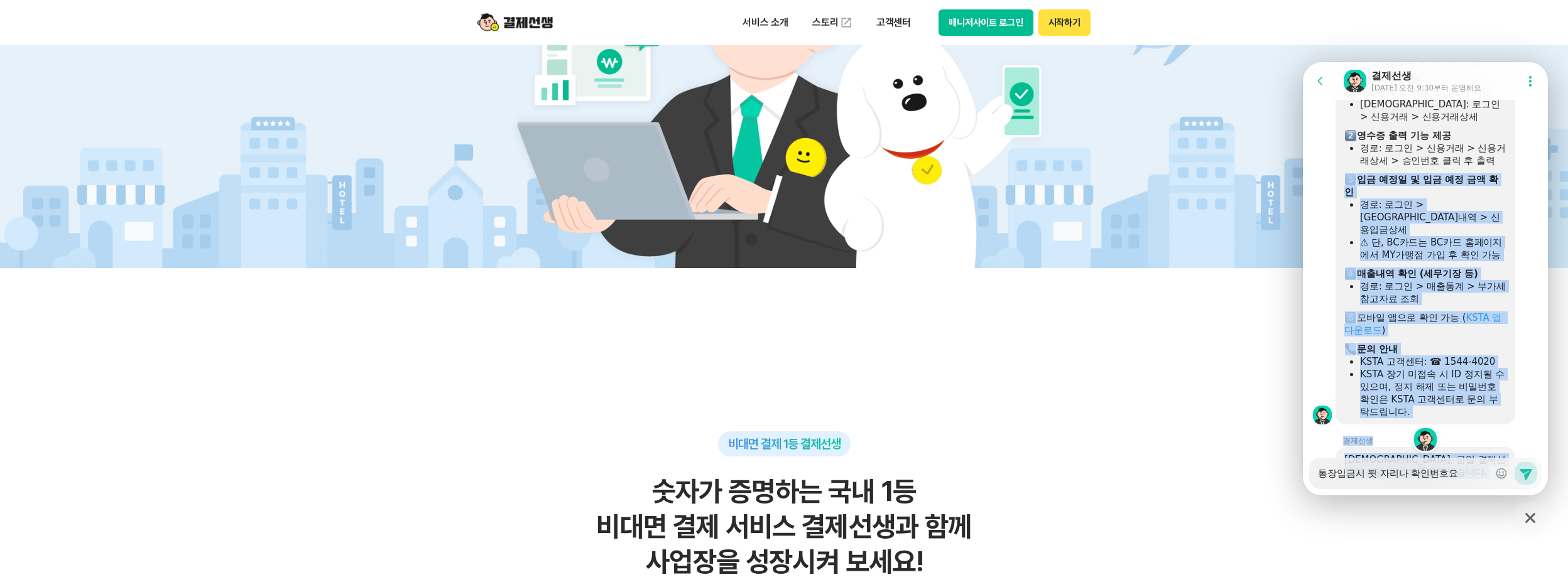
scroll to position [3097, 0]
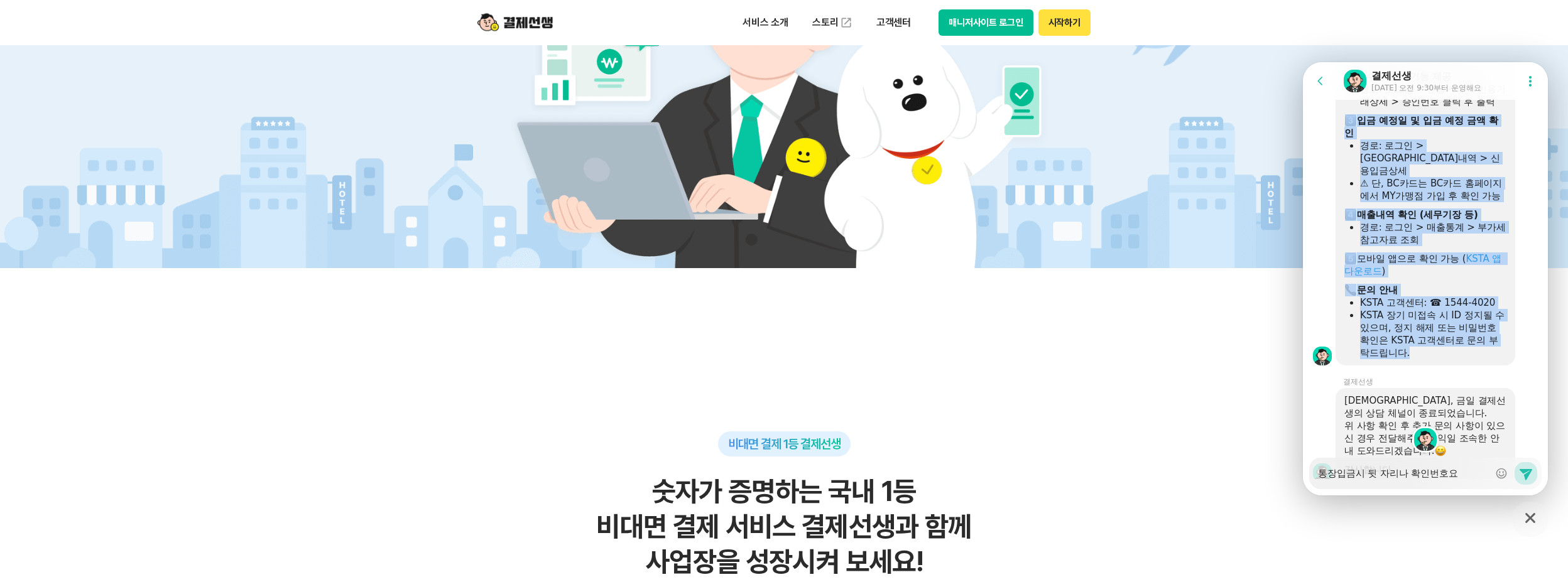
drag, startPoint x: 1343, startPoint y: 302, endPoint x: 1478, endPoint y: 402, distance: 168.0
click at [1478, 365] on div "네, 결제건의 정산 내역은 아래 경로에 따라 조회 가능합니다. KSTA앱과 KSTA 가맹점 조회사이트을 통해서 매출내역 및 부가세 참고 자료 …" at bounding box center [1425, 102] width 180 height 528
copy div "​ 입금 예정일 및 입금 예정 금액 확인 경로: 로그인 > 정산내역 > 신용입금상세 ⚠ 단, BC카드는 BC카드 홈페이지에서 MY가맹점 가입 …"
click at [1535, 233] on div "네, 결제건의 정산 내역은 아래 경로에 따라 조회 가능합니다. KSTA앱과 KSTA 가맹점 조회사이트을 통해서 매출내역 및 부가세 참고 자료 …" at bounding box center [1441, 102] width 212 height 528
click at [1479, 203] on div "⚠ 단, BC카드는 BC카드 홈페이지에서 MY가맹점 가입 후 확인 가능" at bounding box center [1433, 189] width 146 height 25
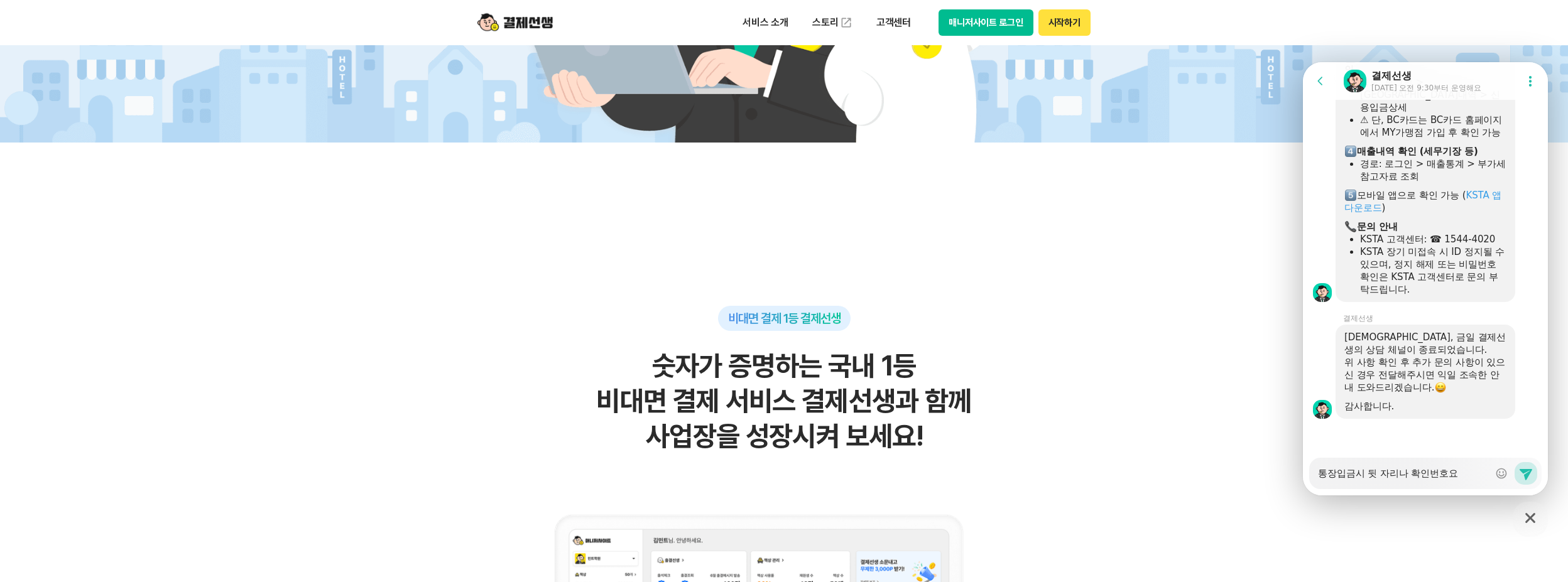
scroll to position [690, 0]
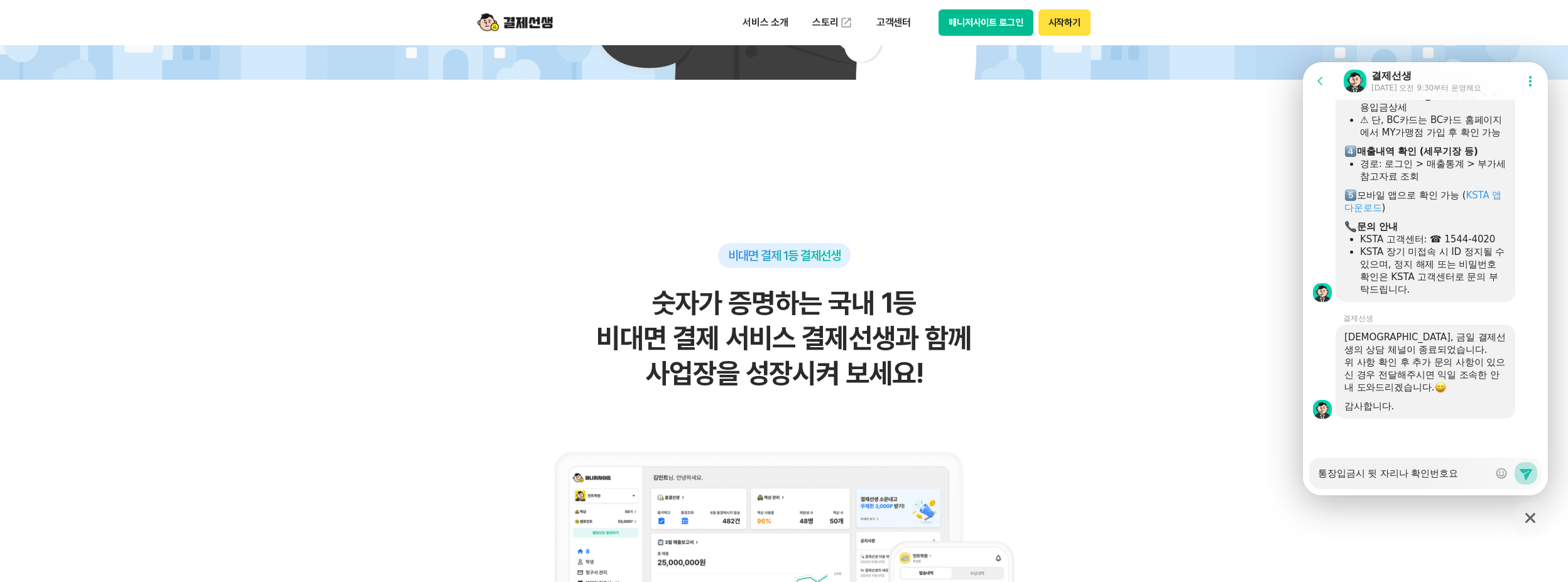
click at [1518, 474] on icon at bounding box center [1526, 474] width 15 height 15
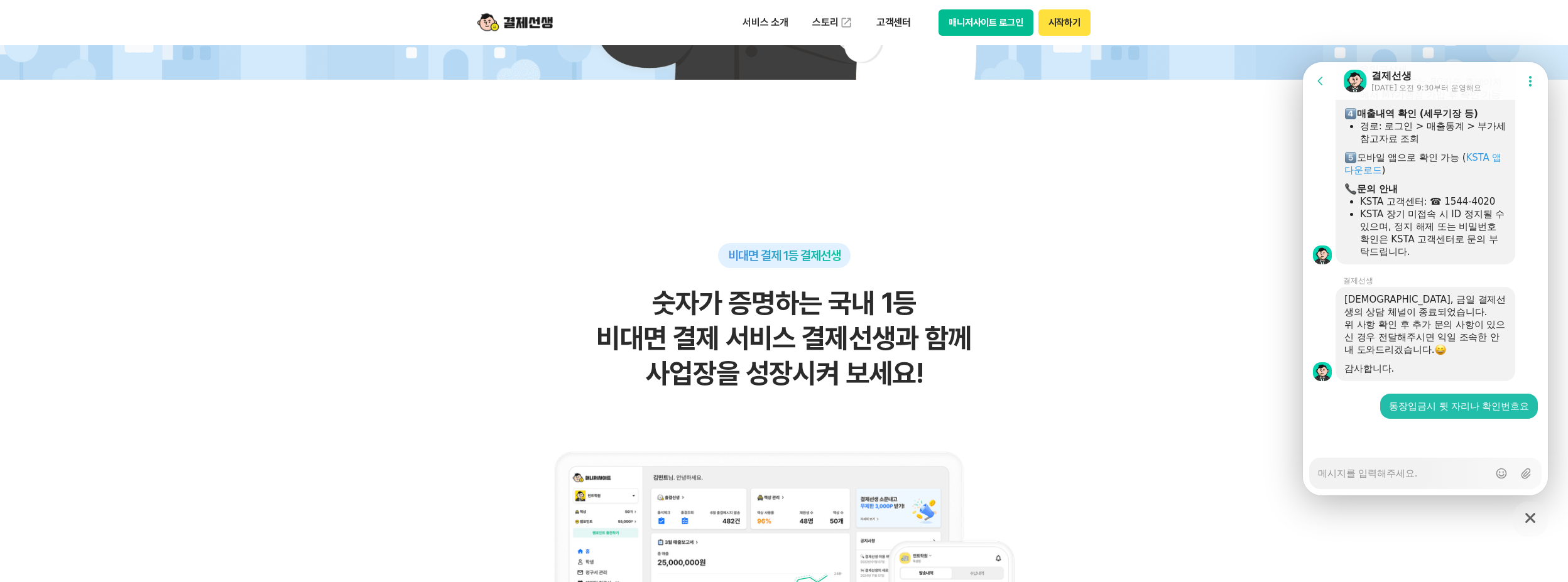
scroll to position [3248, 0]
